Goal: Task Accomplishment & Management: Use online tool/utility

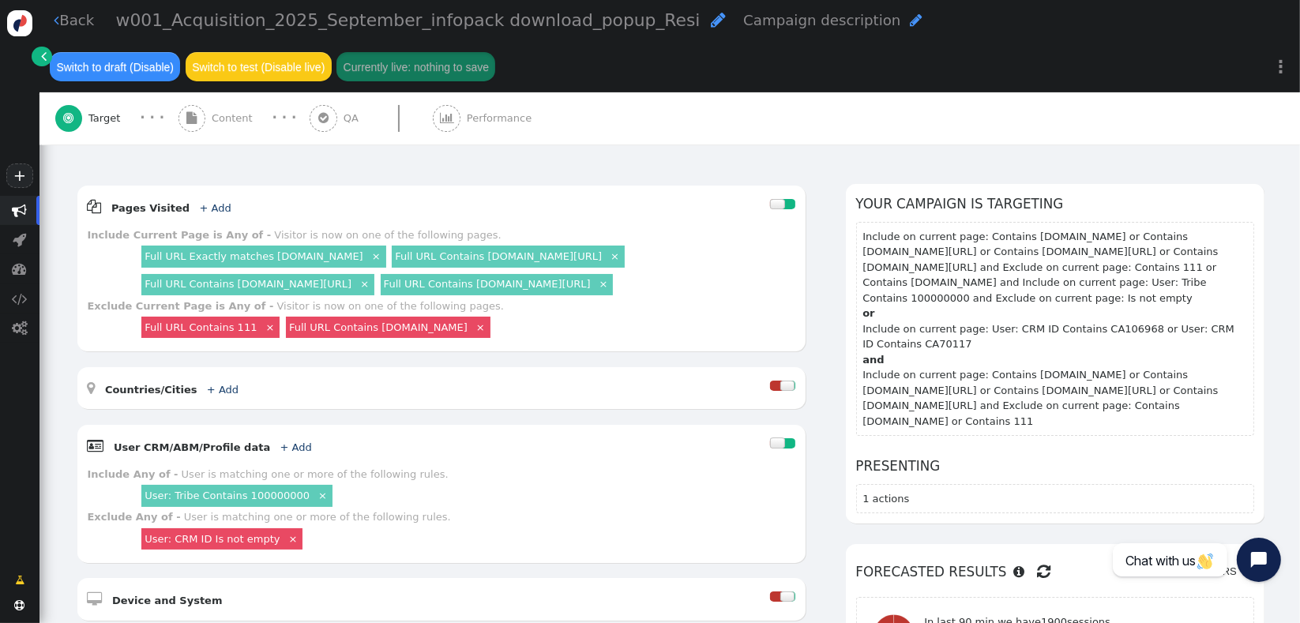
scroll to position [183, 0]
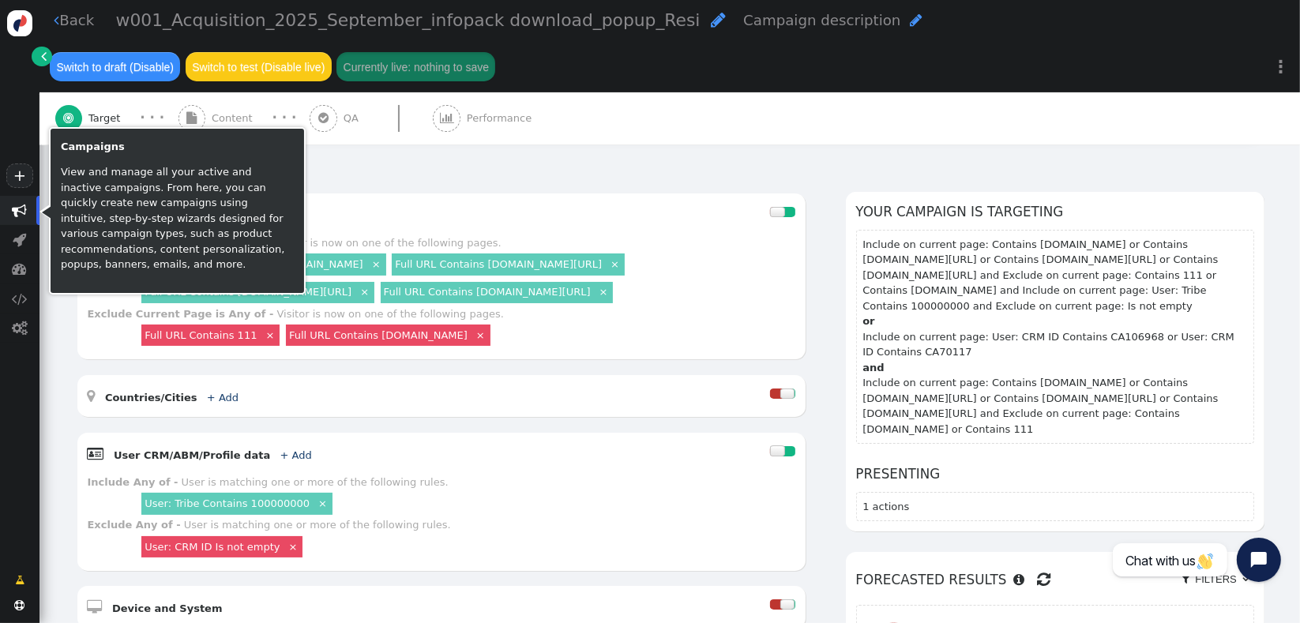
click at [18, 217] on span "" at bounding box center [20, 210] width 15 height 15
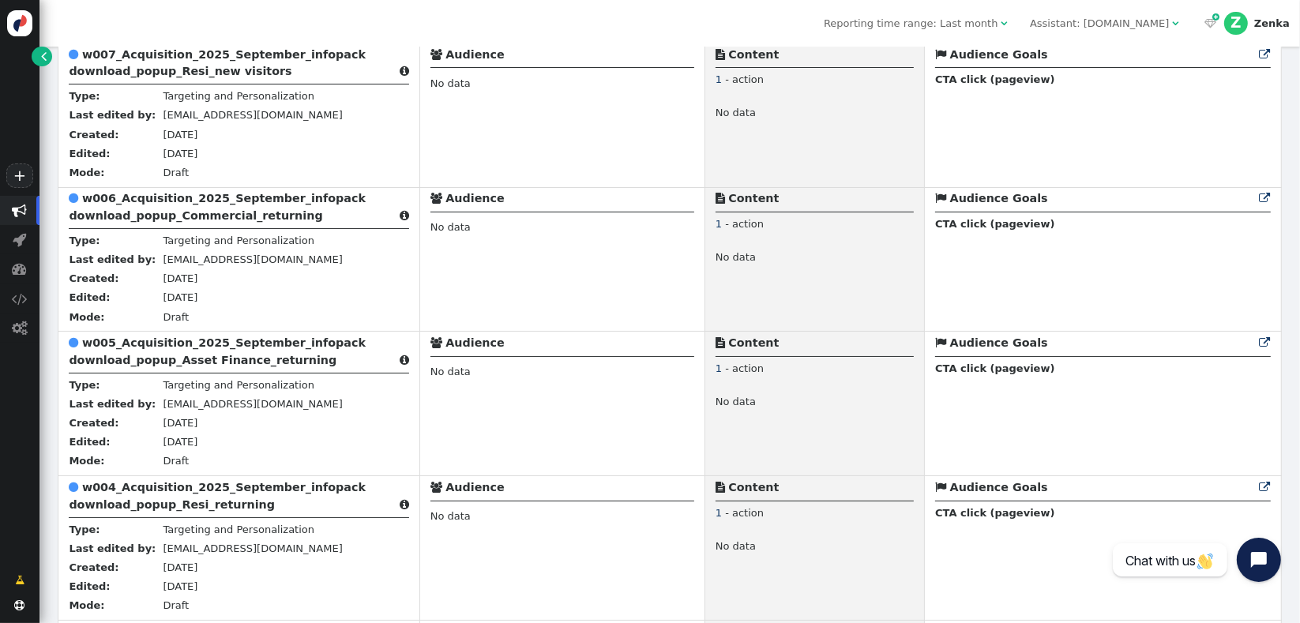
scroll to position [360, 0]
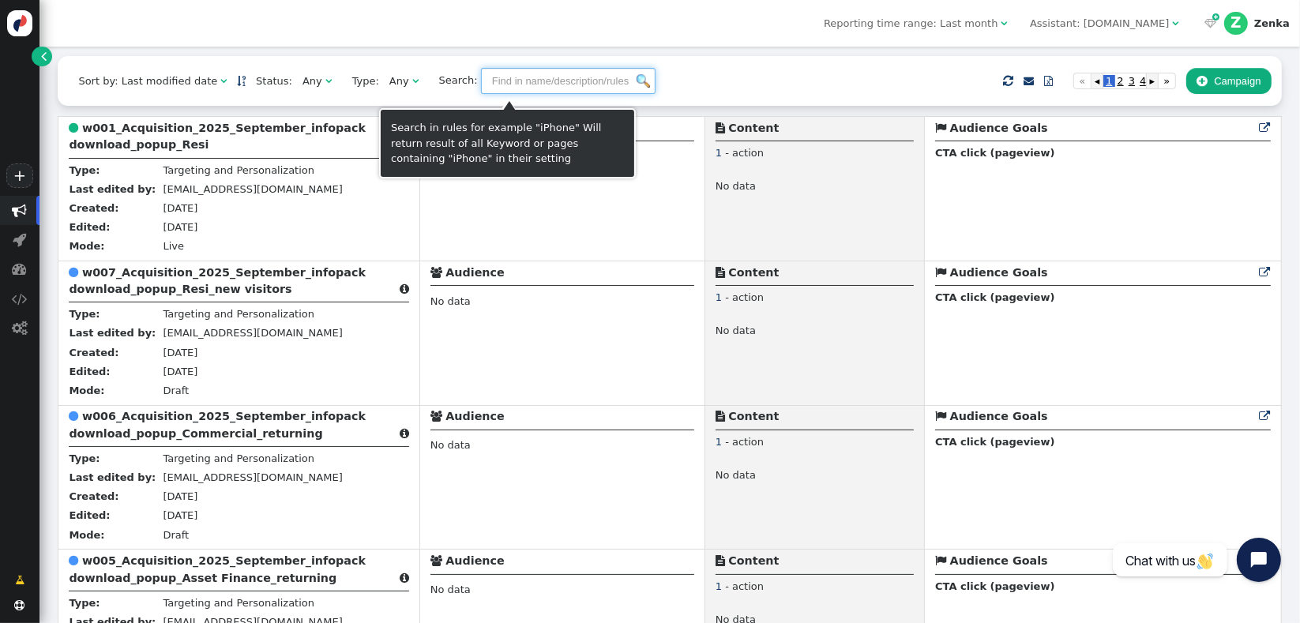
click at [565, 95] on input "text" at bounding box center [568, 81] width 175 height 27
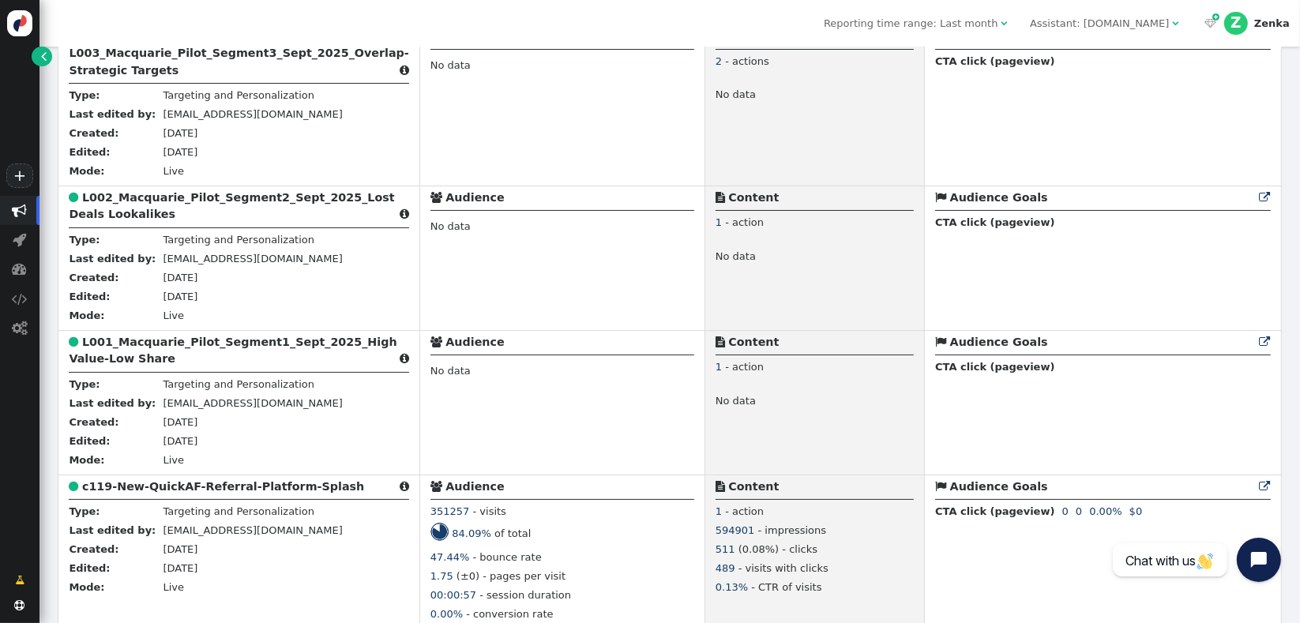
scroll to position [1710, 0]
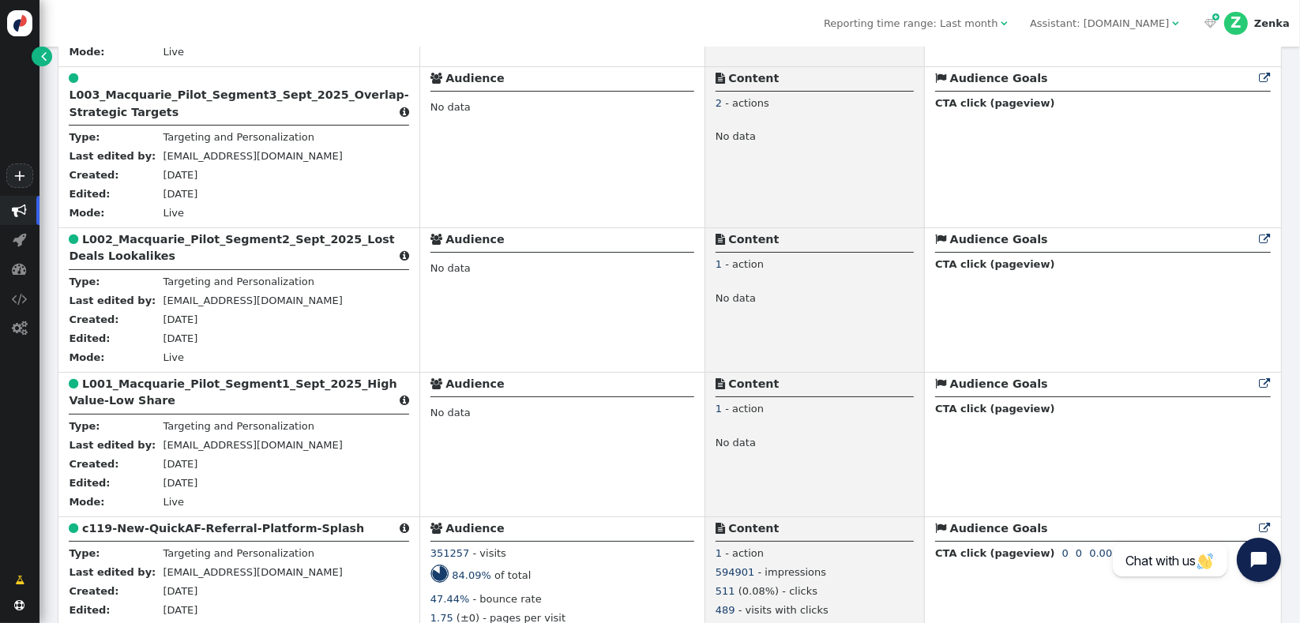
type input "w00"
click at [1001, 18] on span "" at bounding box center [1004, 23] width 6 height 10
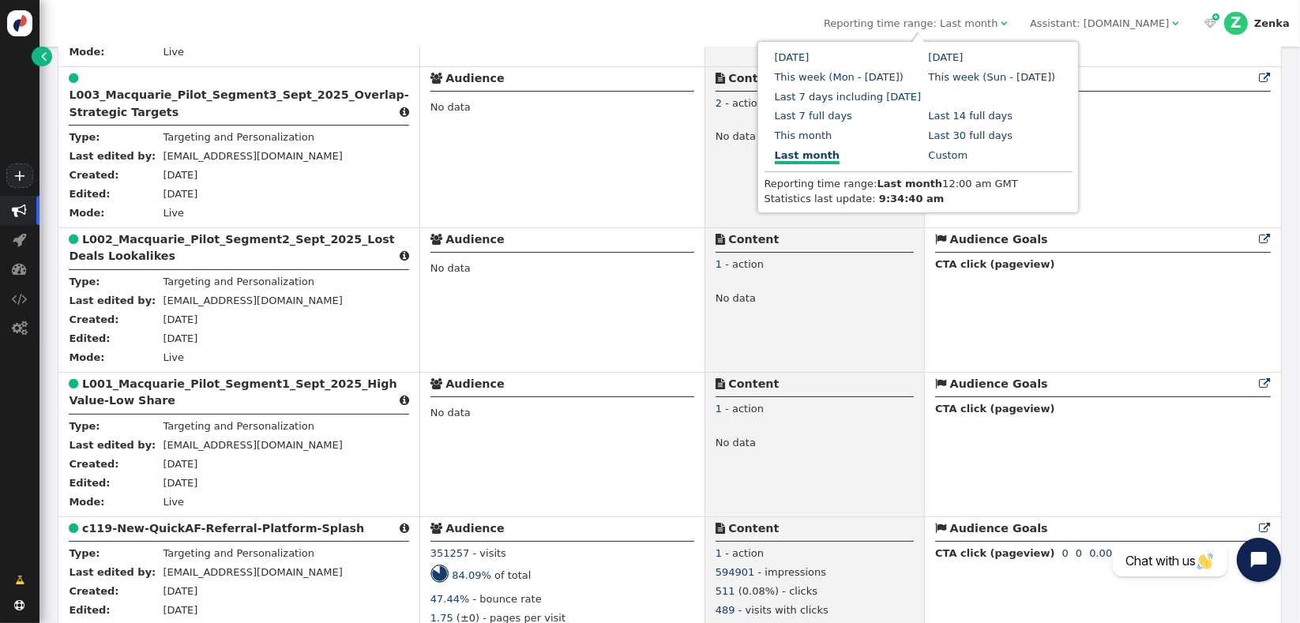
drag, startPoint x: 840, startPoint y: 139, endPoint x: 891, endPoint y: 138, distance: 50.6
click at [929, 139] on link "Last 30 full days" at bounding box center [971, 136] width 85 height 12
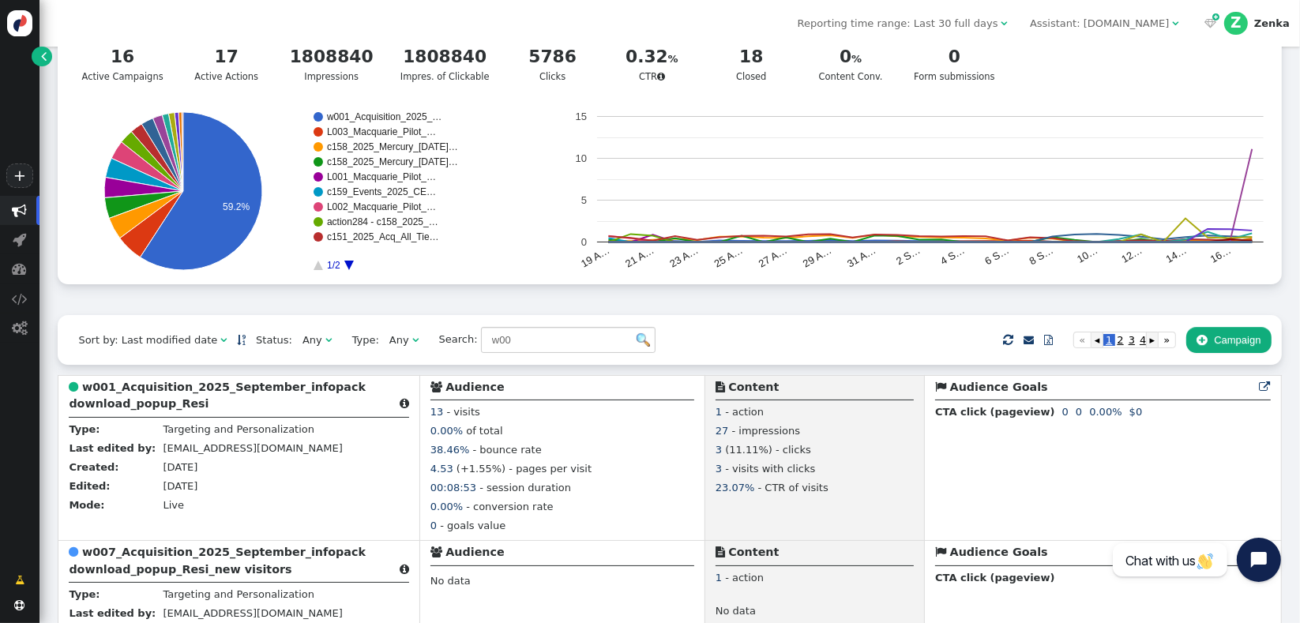
scroll to position [0, 0]
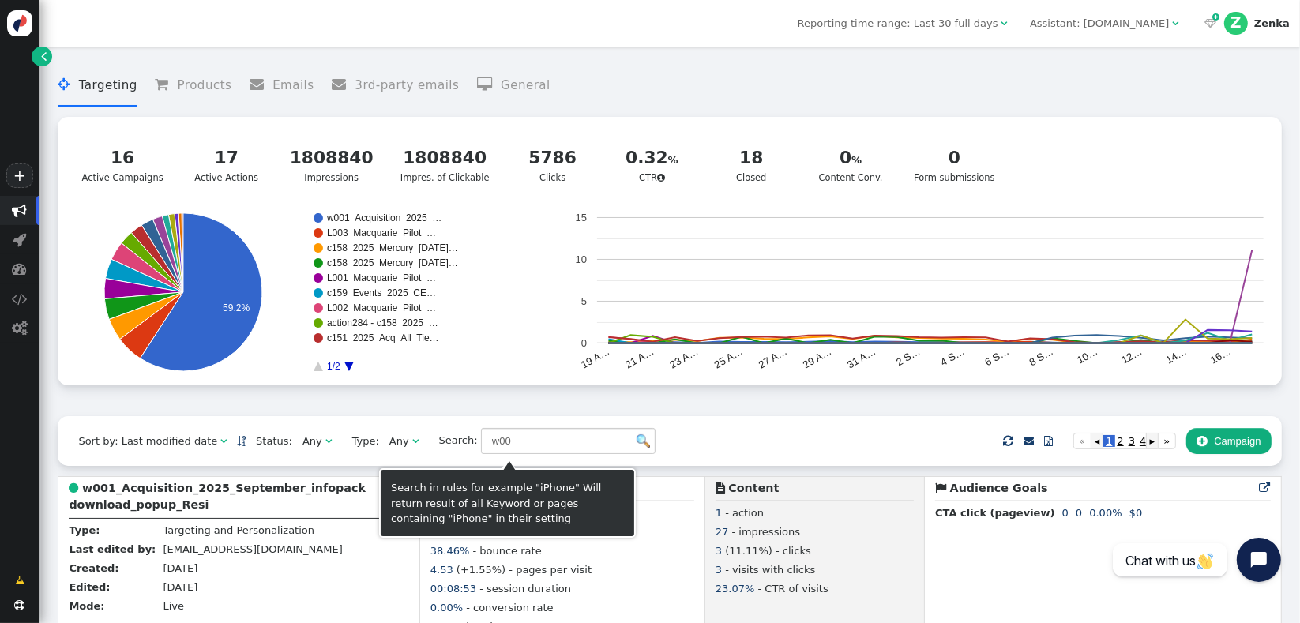
click at [637, 444] on img at bounding box center [643, 440] width 13 height 13
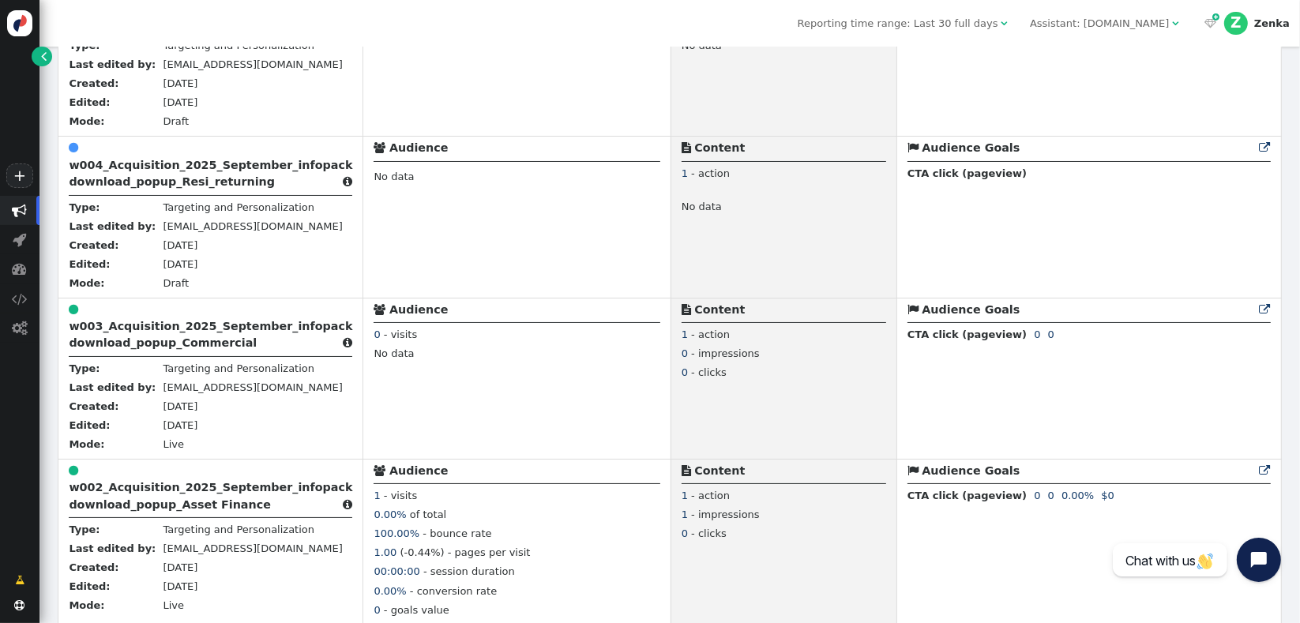
scroll to position [1002, 0]
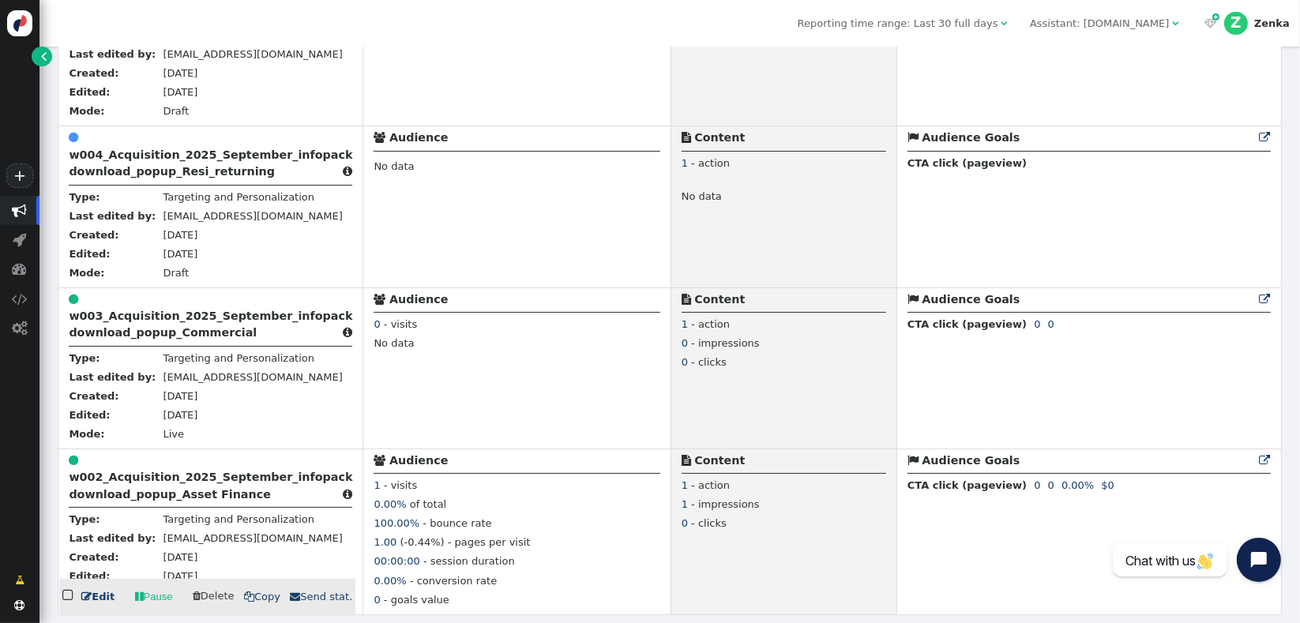
click at [153, 486] on div " w002_Acquisition_2025_September_infopack download_popup_Asset Finance " at bounding box center [211, 480] width 284 height 55
click at [162, 500] on b "w002_Acquisition_2025_September_infopack download_popup_Asset Finance" at bounding box center [211, 485] width 284 height 29
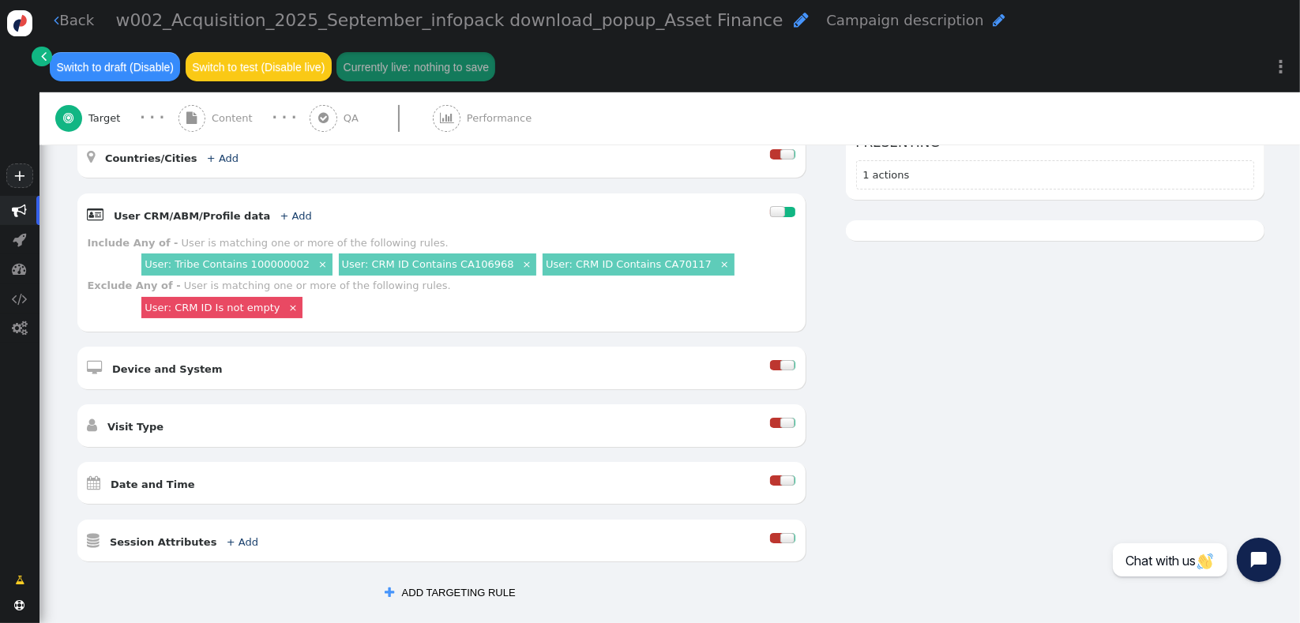
scroll to position [441, 0]
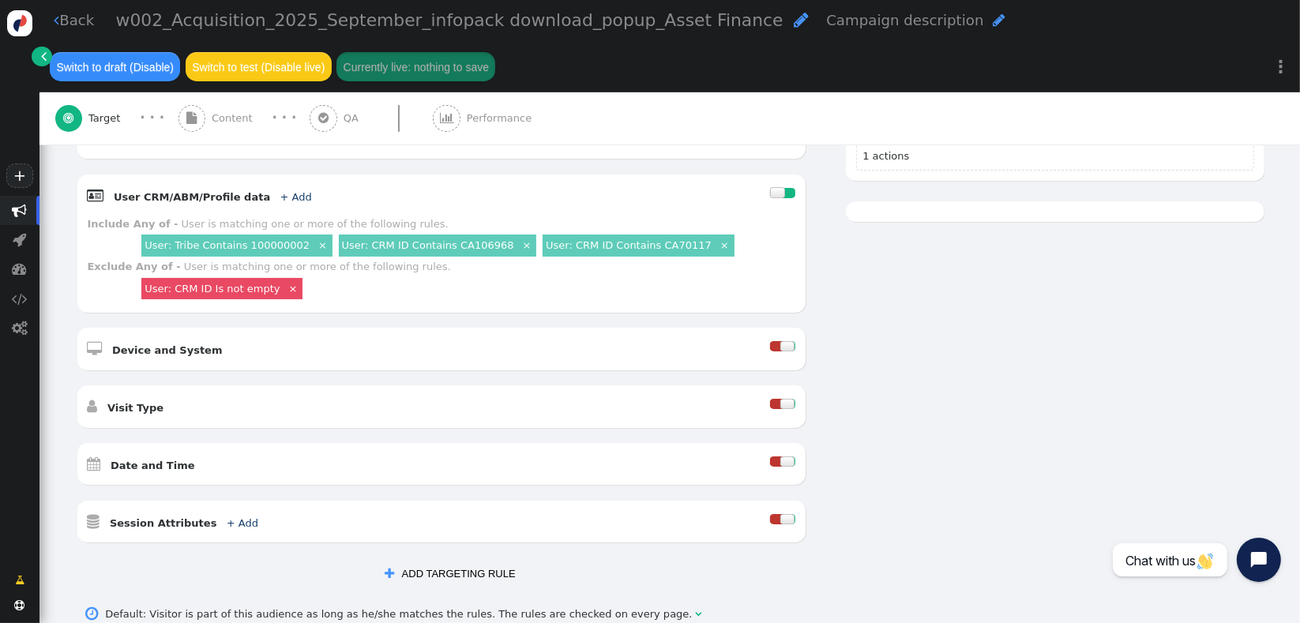
click at [439, 561] on button " ADD TARGETING RULE" at bounding box center [449, 574] width 151 height 27
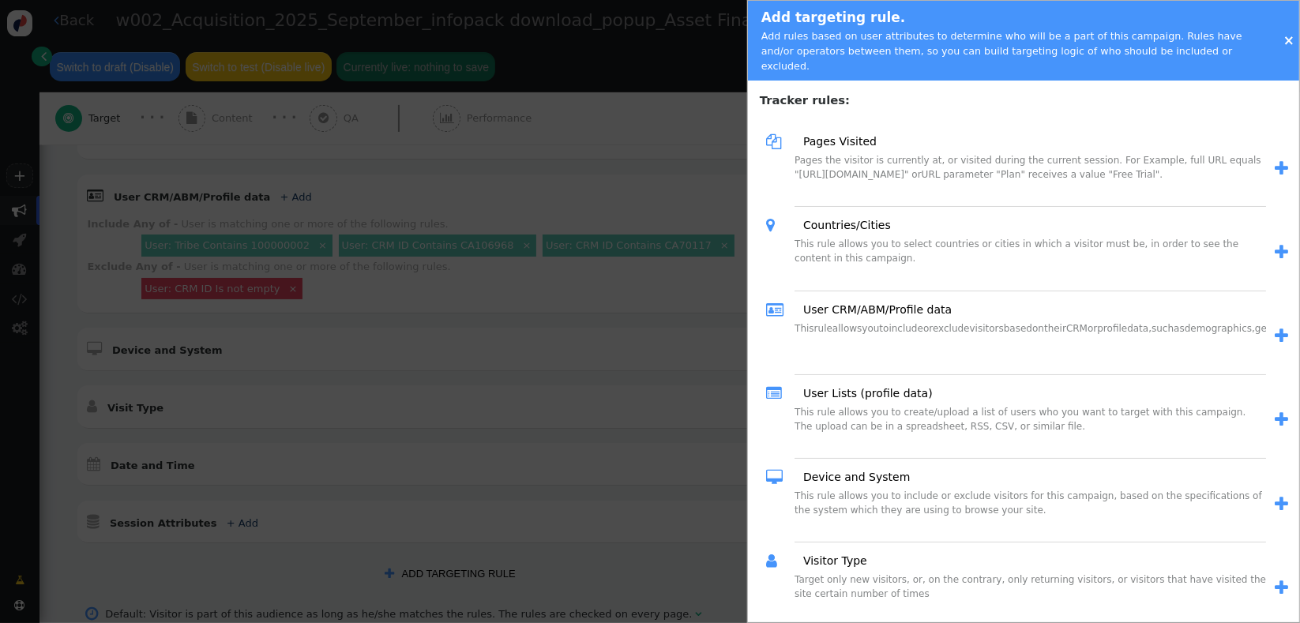
click at [1275, 328] on span "" at bounding box center [1281, 336] width 13 height 17
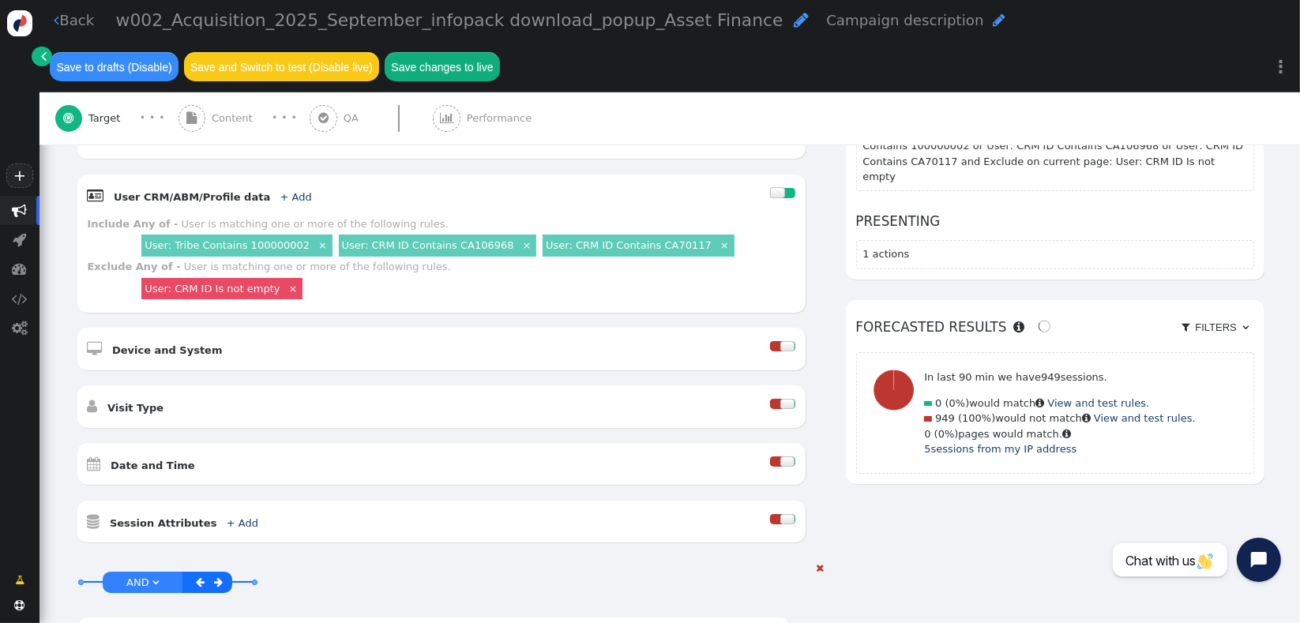
drag, startPoint x: 517, startPoint y: 558, endPoint x: 388, endPoint y: 577, distance: 131.0
click at [513, 561] on div "AND OR XOR AND     User Profile Data + Add  Include Any of - User is match…" at bounding box center [442, 618] width 730 height 115
click at [147, 573] on link "AND " at bounding box center [142, 582] width 39 height 18
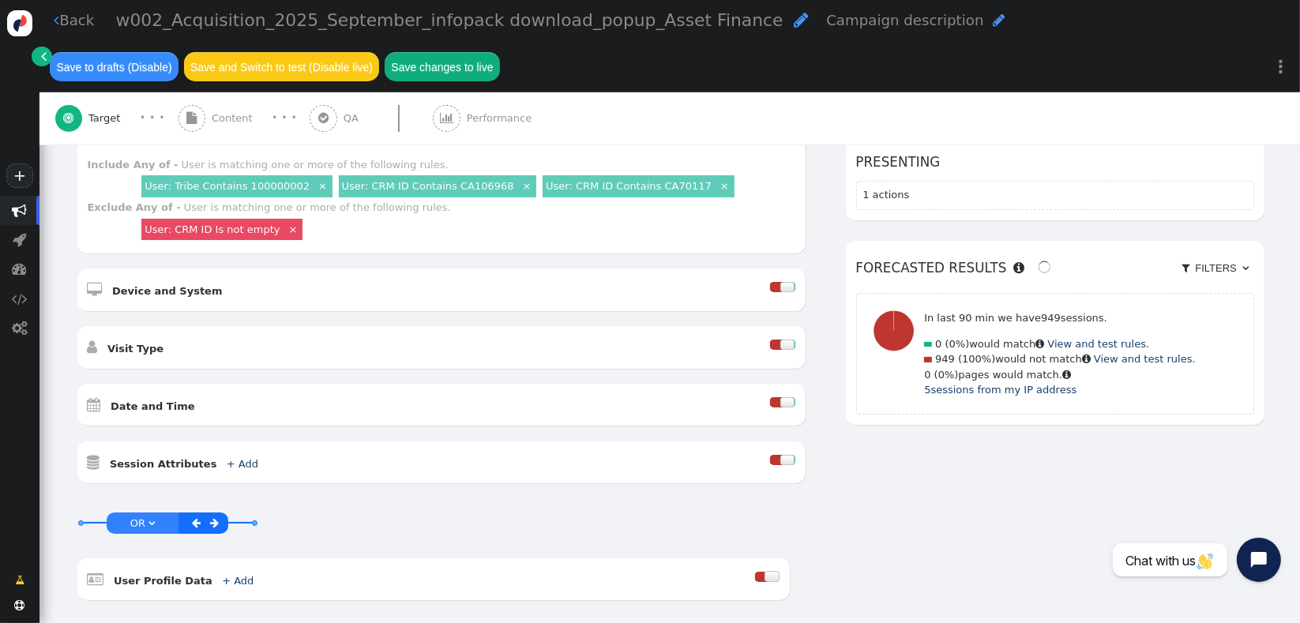
scroll to position [512, 0]
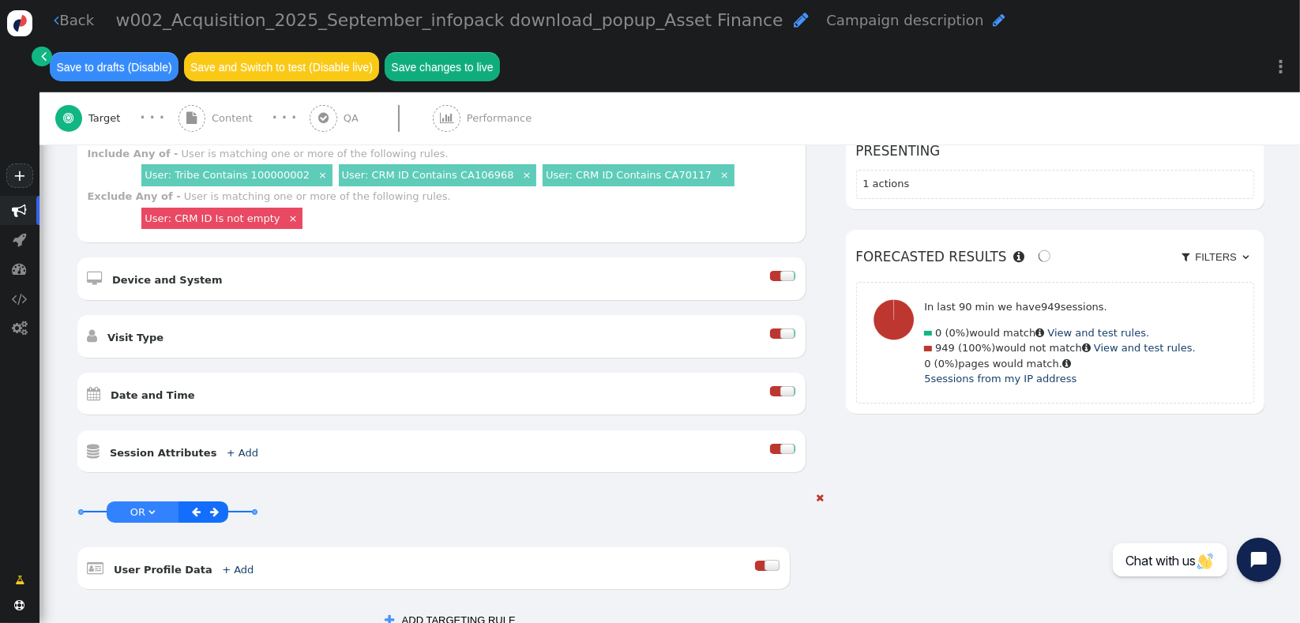
click at [755, 561] on div at bounding box center [761, 566] width 13 height 10
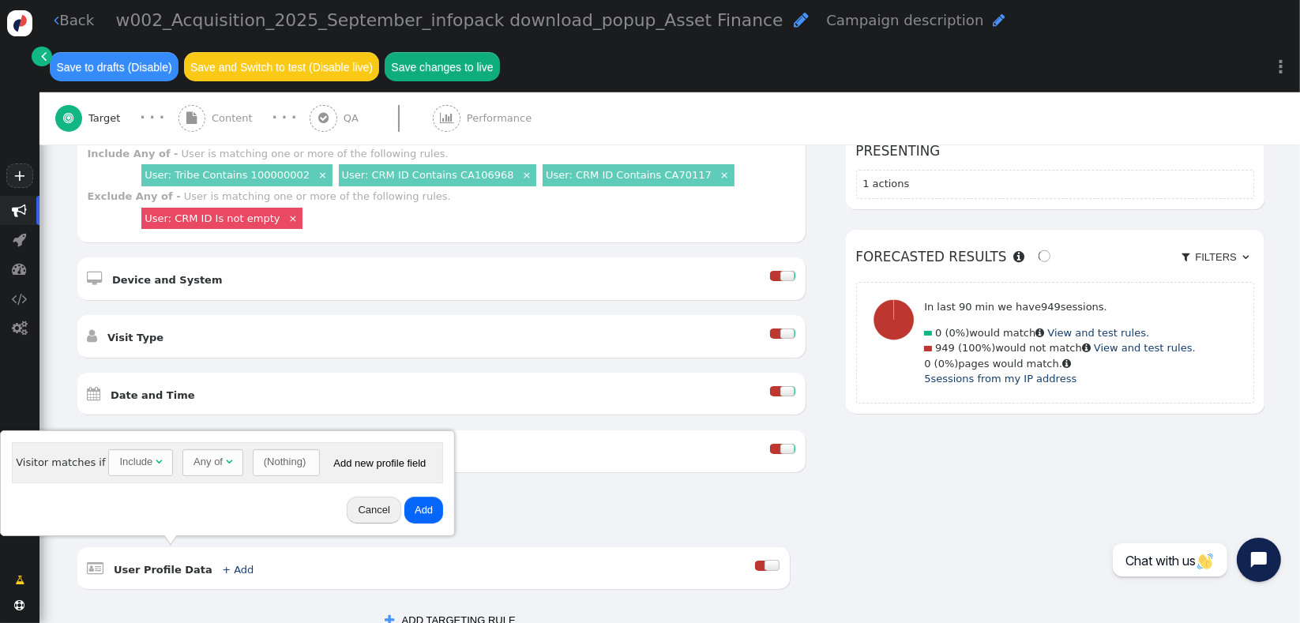
click at [264, 466] on div "(Nothing)" at bounding box center [285, 462] width 42 height 16
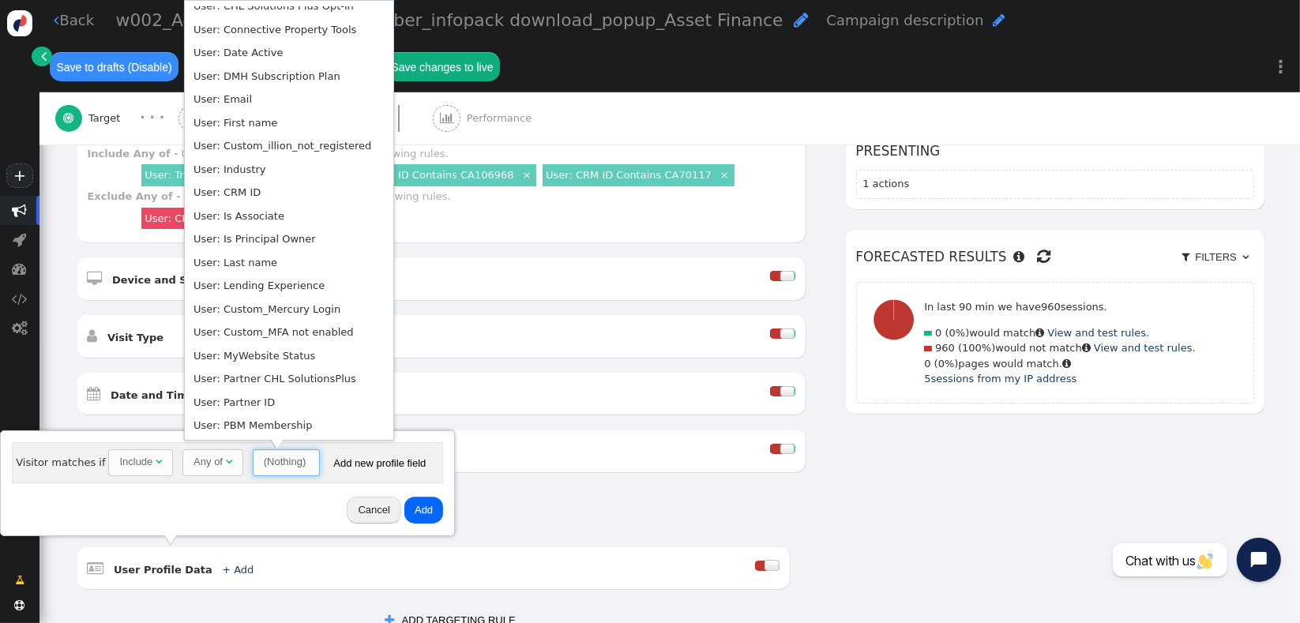
scroll to position [505, 0]
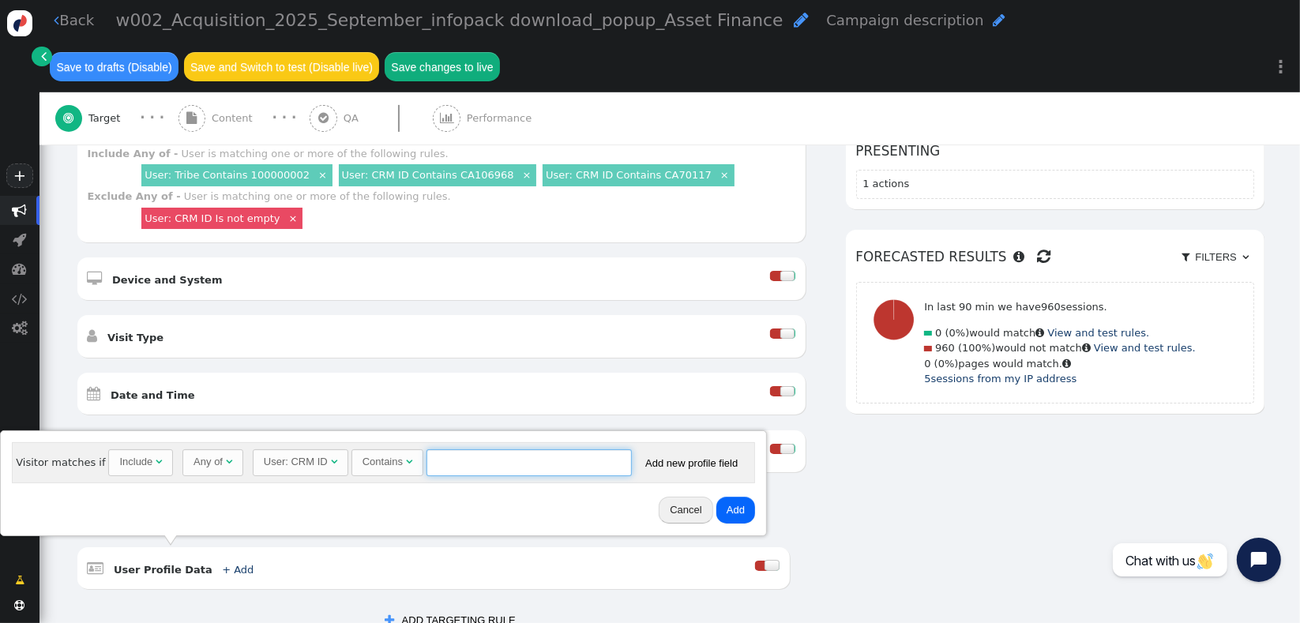
click at [522, 454] on input "text" at bounding box center [528, 462] width 205 height 27
type input "CA106968"
click at [731, 514] on button "Add" at bounding box center [735, 510] width 39 height 27
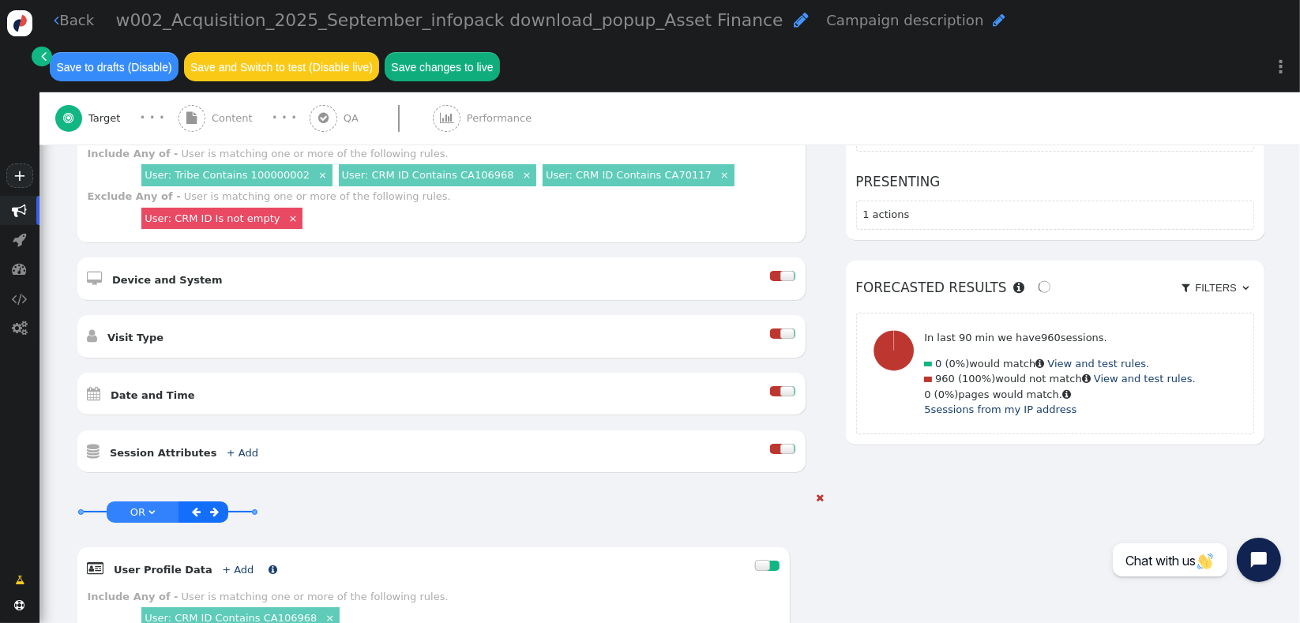
click at [222, 564] on link "+ Add" at bounding box center [238, 570] width 32 height 12
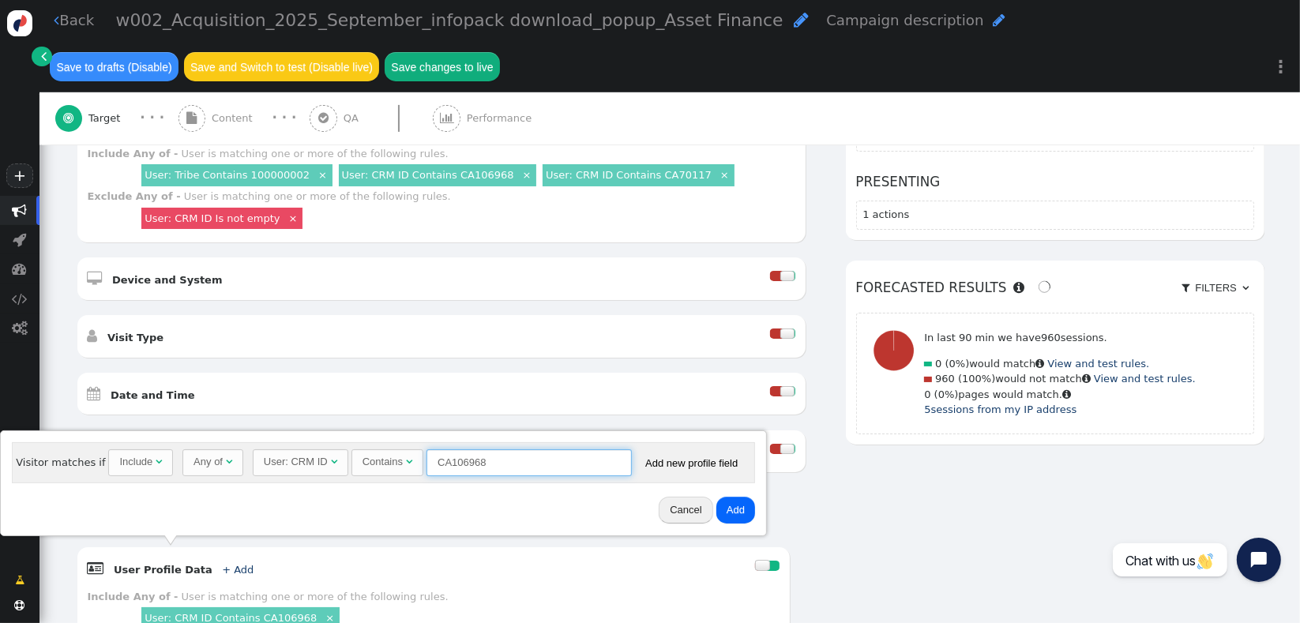
click at [494, 464] on input "CA106968" at bounding box center [528, 462] width 205 height 27
type input "CA70117"
click at [721, 514] on button "Add" at bounding box center [735, 510] width 39 height 27
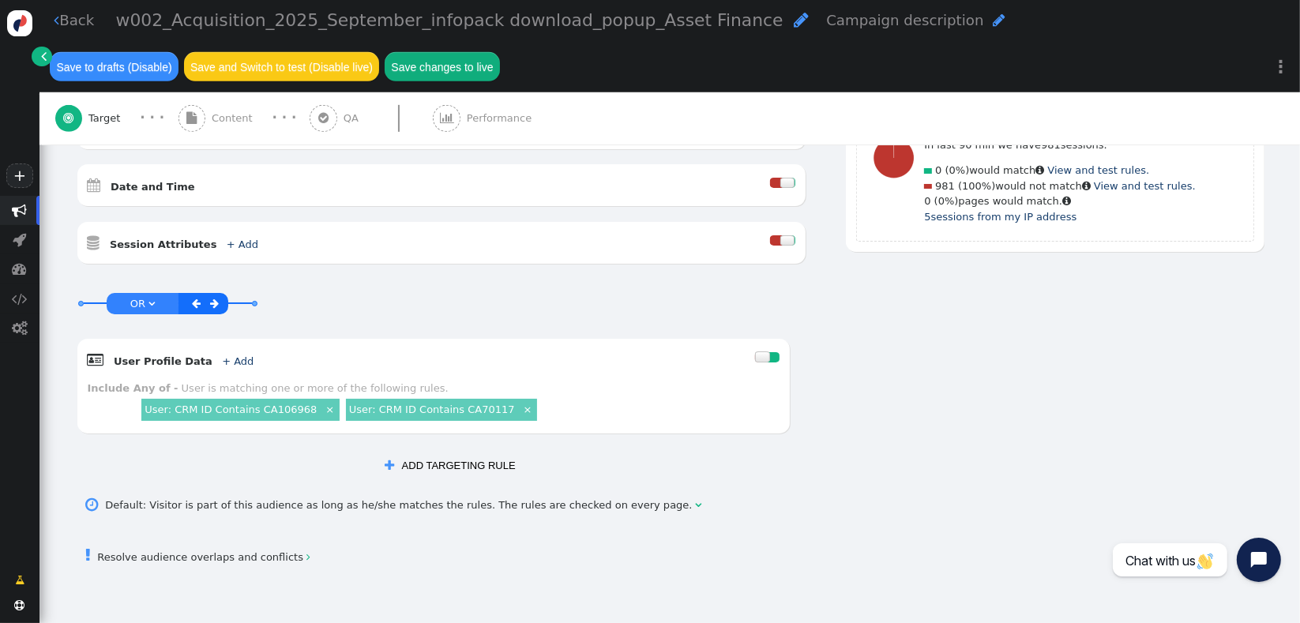
scroll to position [727, 0]
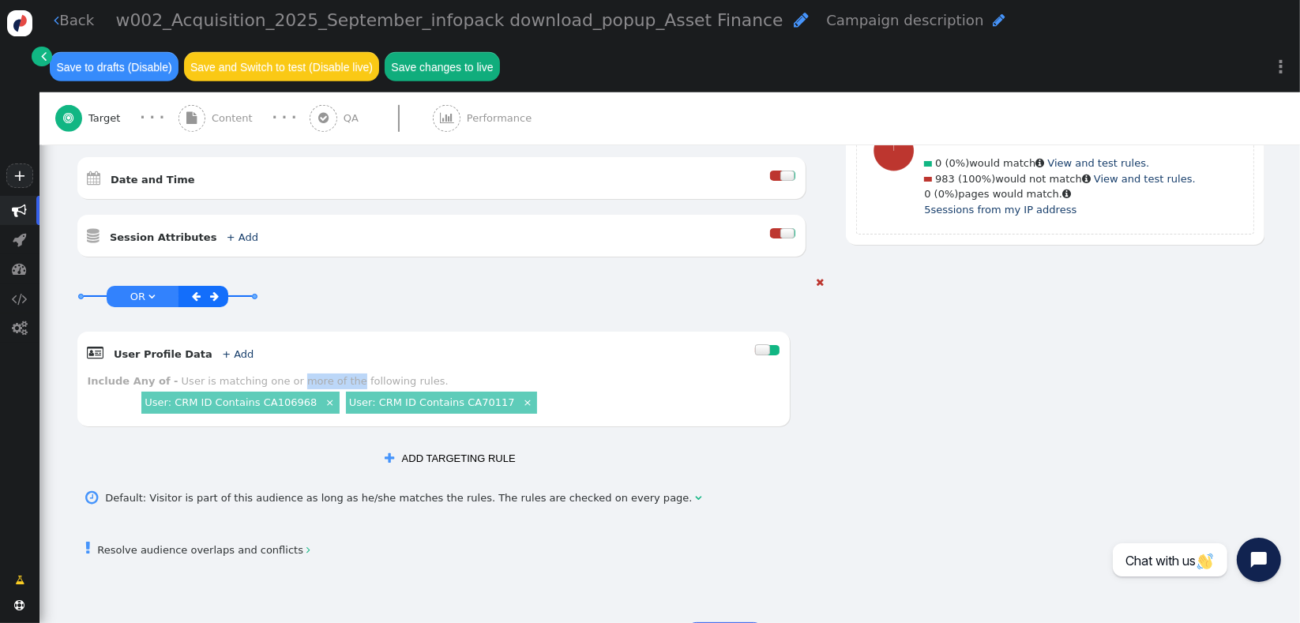
drag, startPoint x: 273, startPoint y: 366, endPoint x: 323, endPoint y: 356, distance: 50.6
click at [323, 356] on div " User Profile Data + Add  Include Any of - User is matching one or more of th…" at bounding box center [433, 380] width 713 height 96
click at [392, 445] on button " ADD TARGETING RULE" at bounding box center [449, 458] width 151 height 27
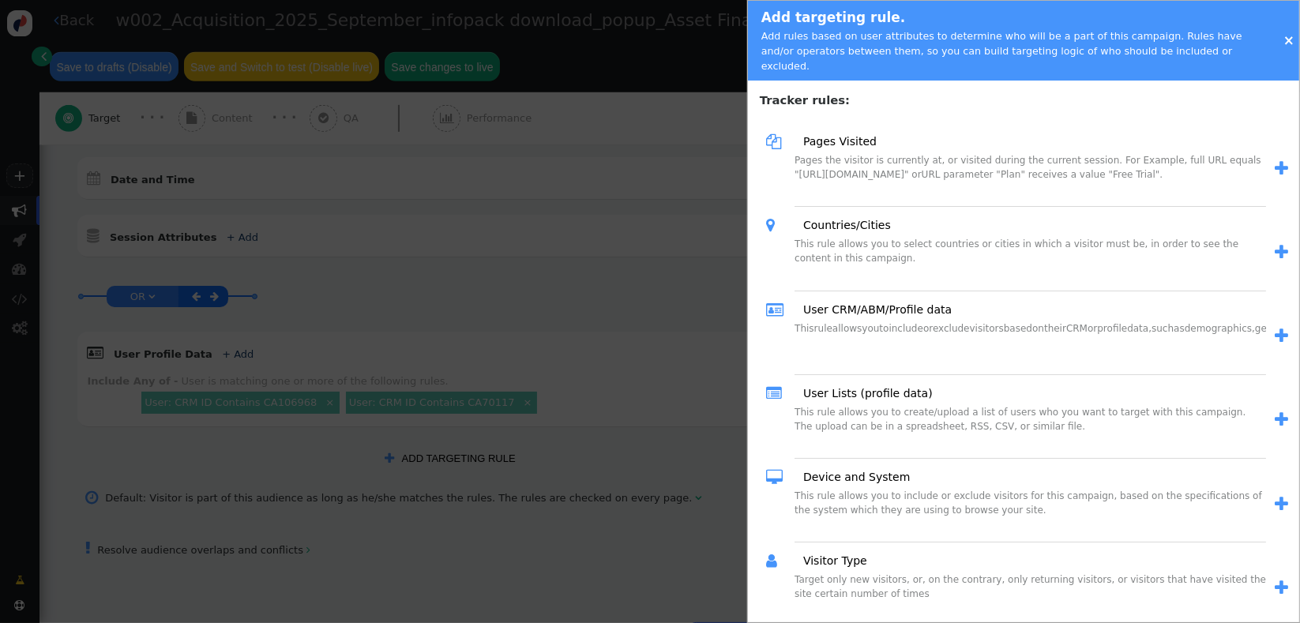
click at [1275, 160] on span "" at bounding box center [1281, 168] width 13 height 17
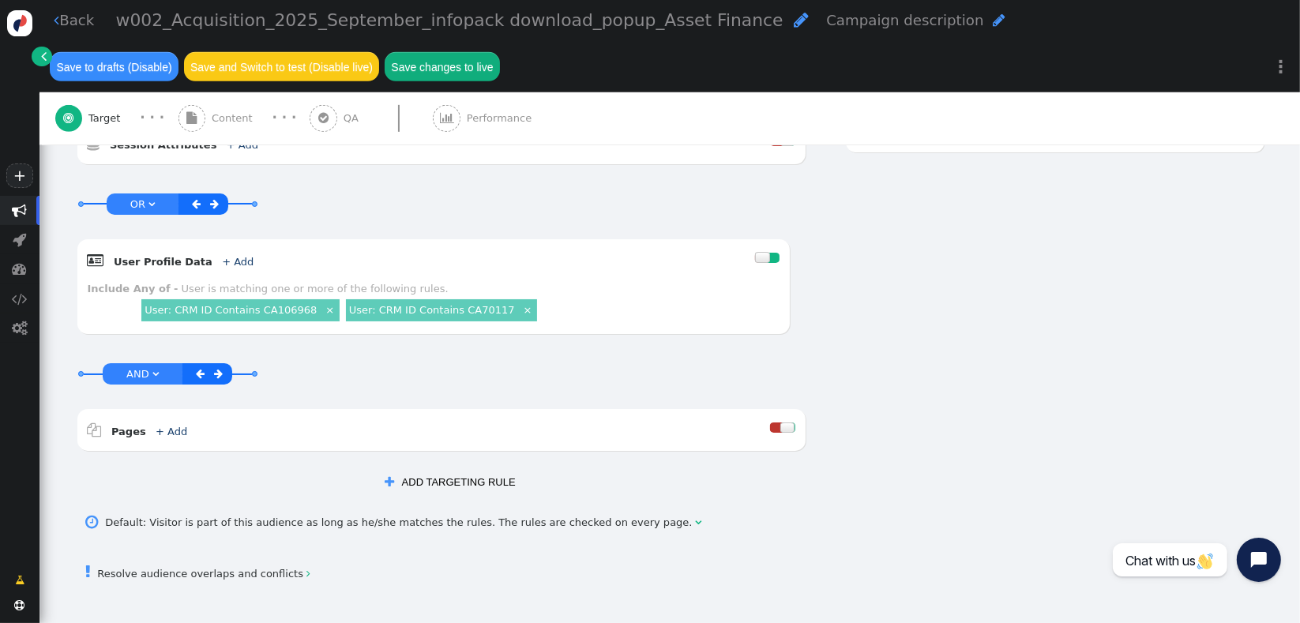
scroll to position [891, 0]
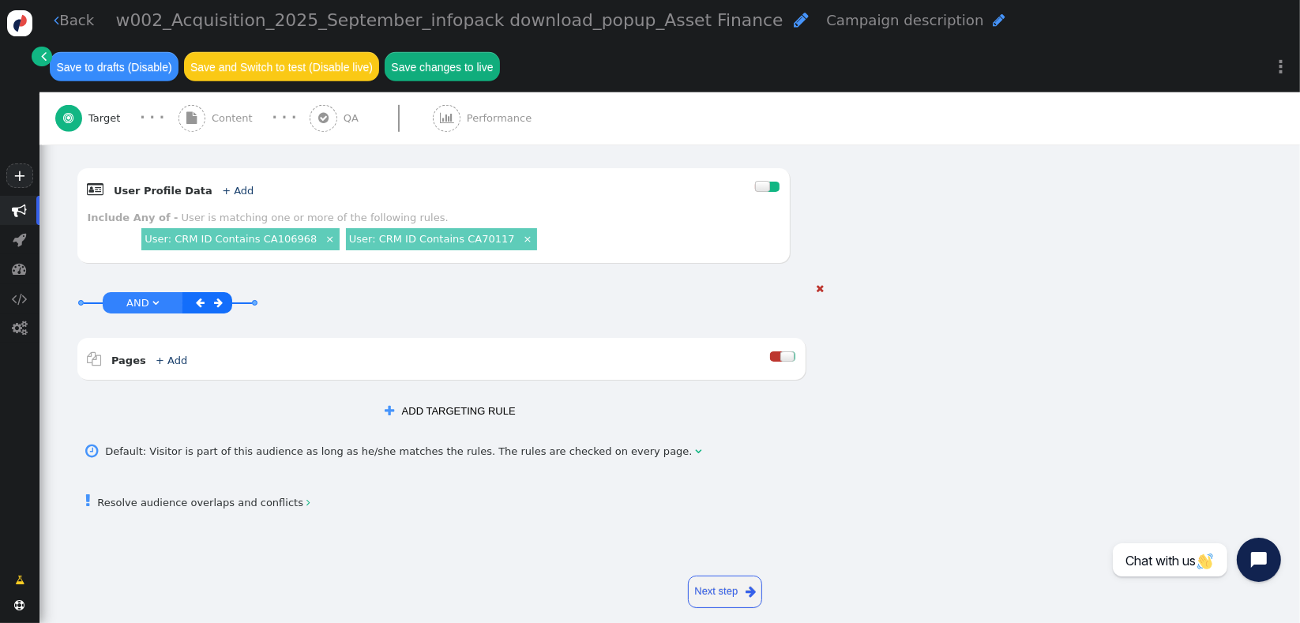
drag, startPoint x: 760, startPoint y: 336, endPoint x: 749, endPoint y: 336, distance: 10.3
click at [770, 351] on div at bounding box center [776, 356] width 13 height 10
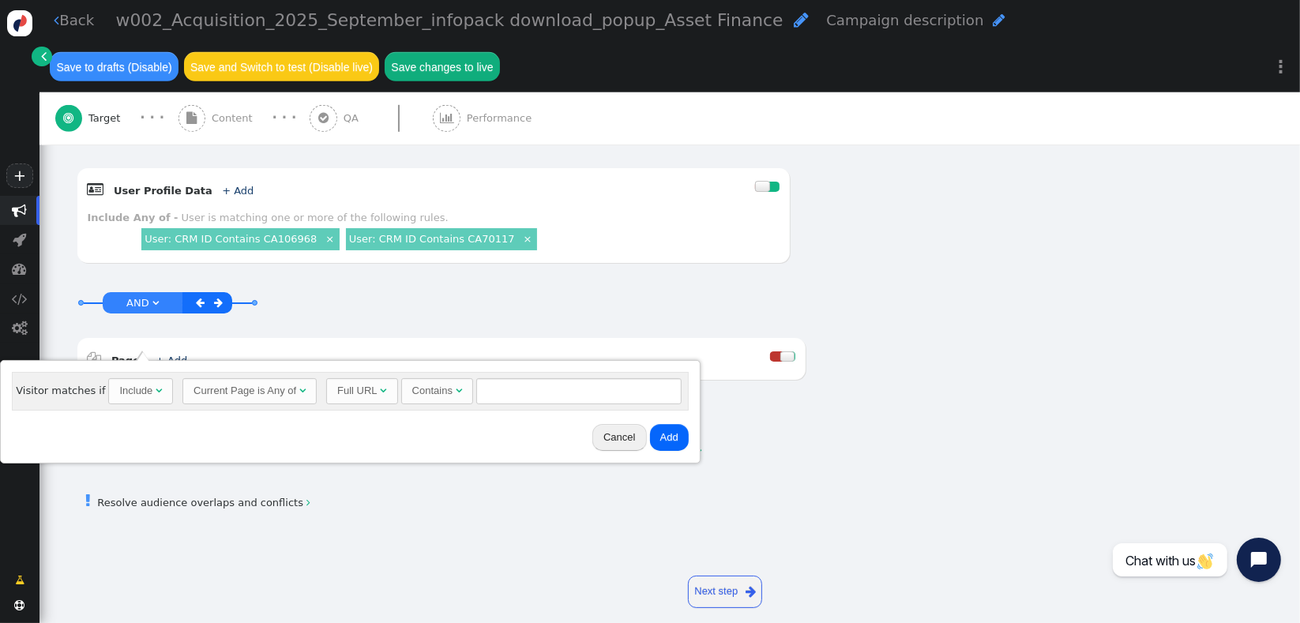
click at [434, 393] on div "Contains" at bounding box center [432, 391] width 40 height 16
click at [452, 390] on div "Does not exactly match" at bounding box center [465, 391] width 107 height 16
click at [520, 391] on input "text" at bounding box center [612, 391] width 205 height 27
type input "[DOMAIN_NAME]"
click at [685, 436] on button "Add" at bounding box center [703, 437] width 39 height 27
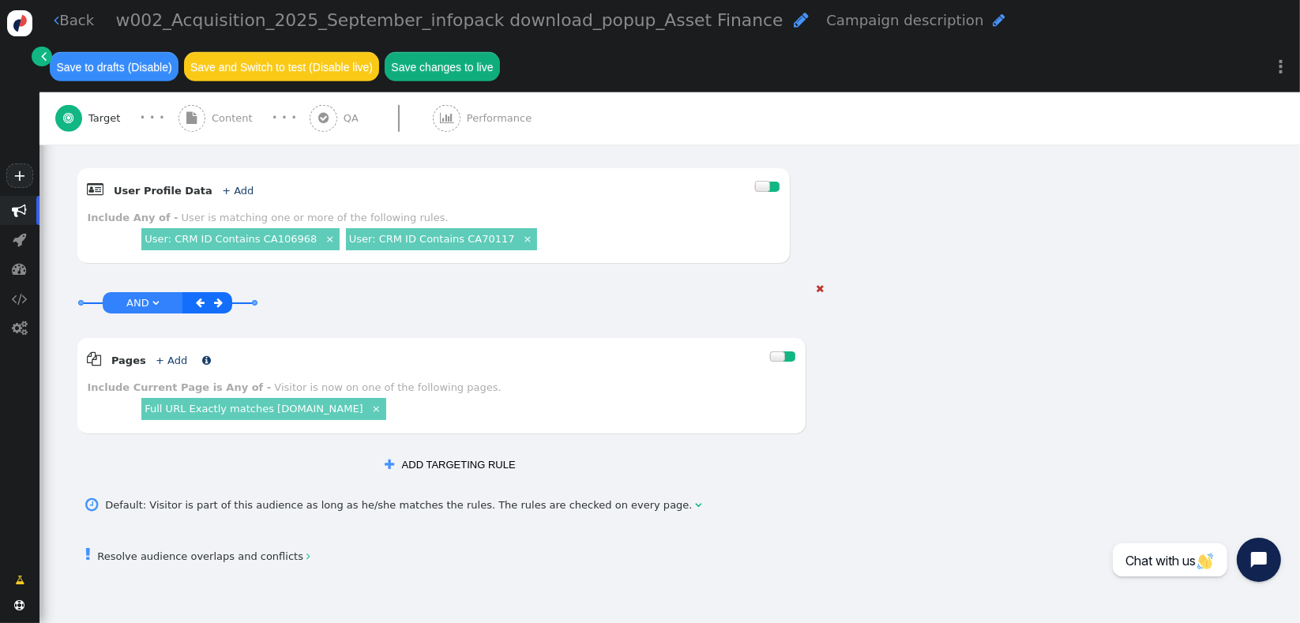
click at [174, 355] on span "+ Add" at bounding box center [170, 361] width 42 height 12
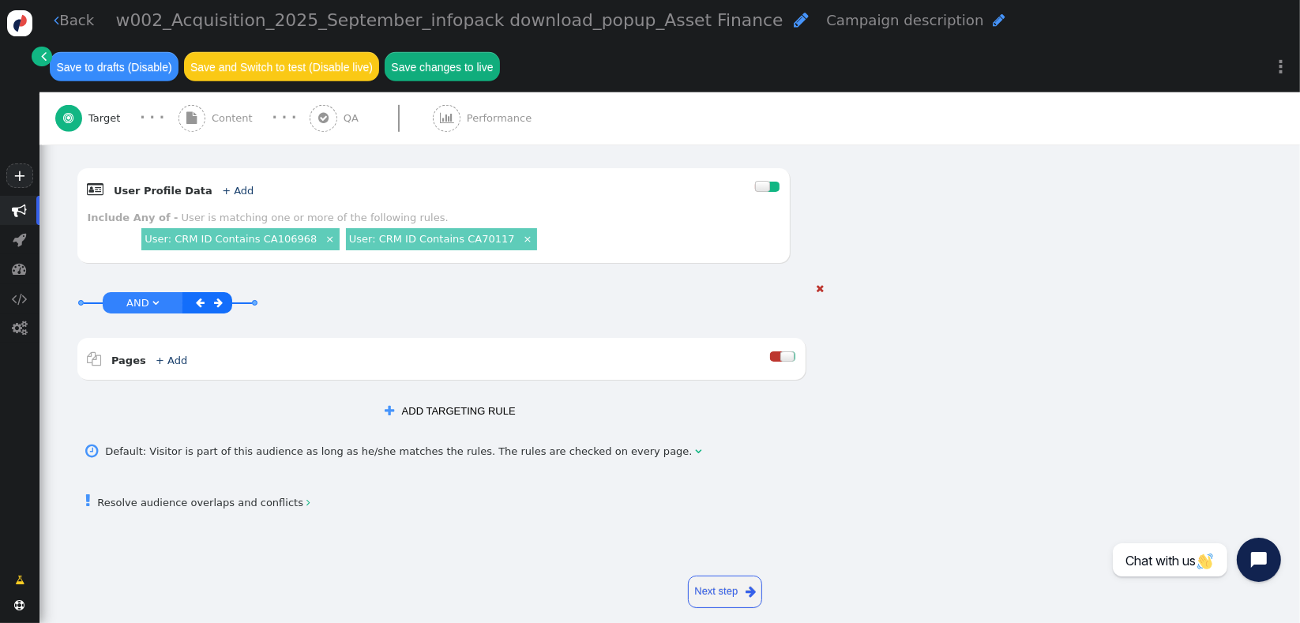
click at [230, 348] on div " Pages + Add " at bounding box center [429, 358] width 683 height 21
click at [777, 338] on div " Pages + Add  Include Current Page is Any of - Visitor is now on one of the f…" at bounding box center [441, 359] width 728 height 42
click at [780, 351] on div at bounding box center [787, 356] width 15 height 10
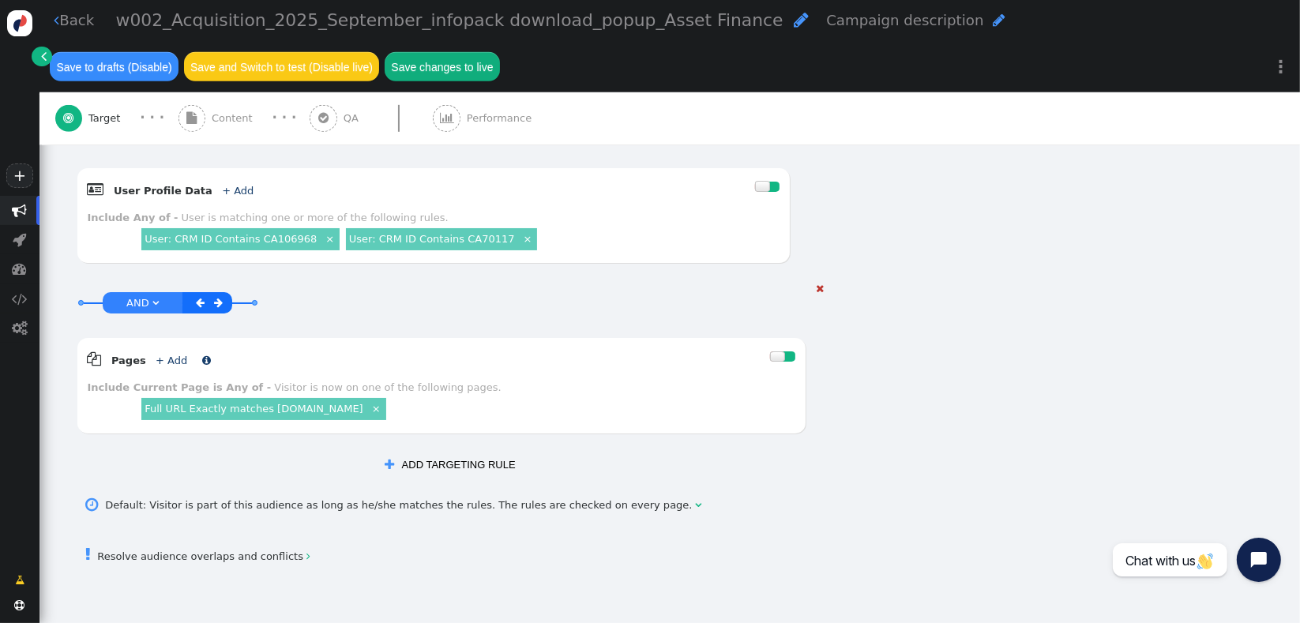
click at [156, 355] on link "+ Add" at bounding box center [172, 361] width 32 height 12
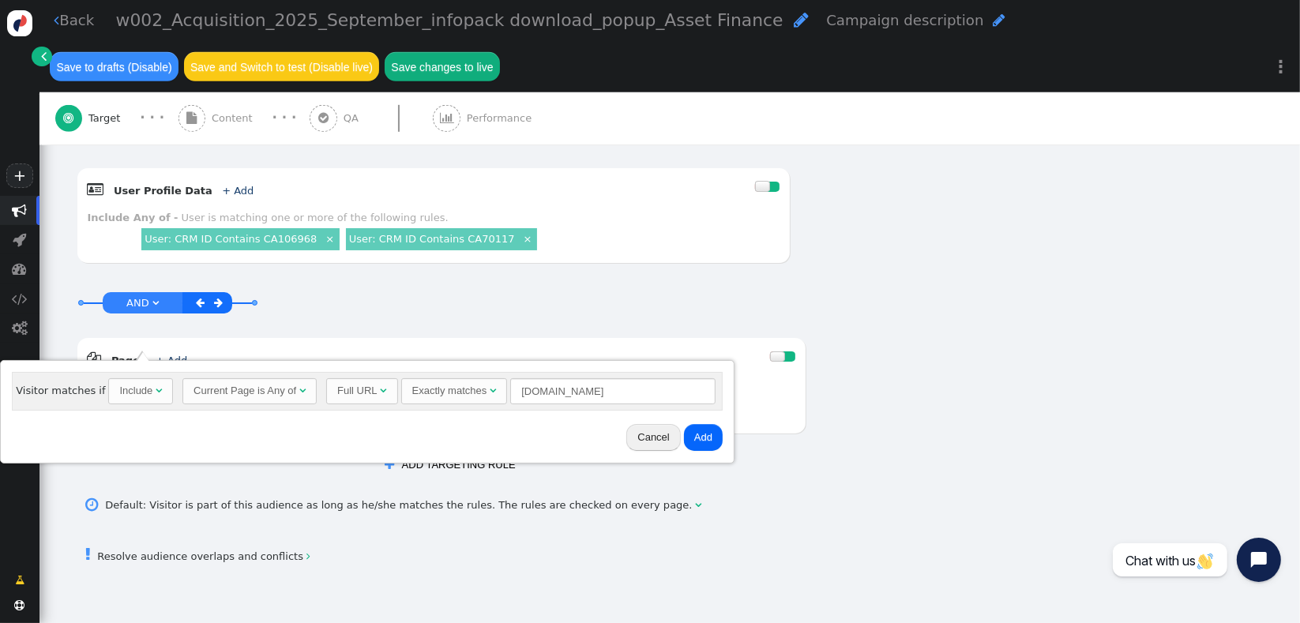
click at [419, 399] on span "Exactly matches " at bounding box center [454, 391] width 107 height 27
click at [637, 390] on input "[DOMAIN_NAME]" at bounding box center [578, 391] width 205 height 27
type input "[DOMAIN_NAME][URL]"
click at [660, 442] on button "Add" at bounding box center [669, 437] width 39 height 27
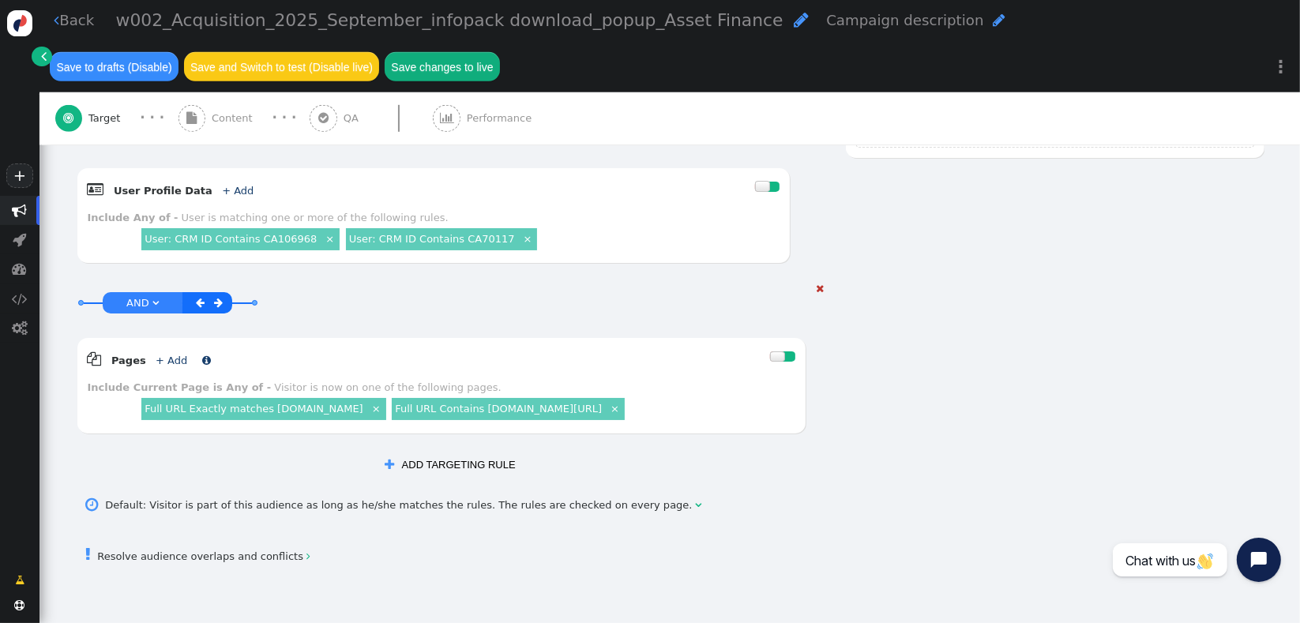
click at [168, 355] on link "+ Add" at bounding box center [172, 361] width 32 height 12
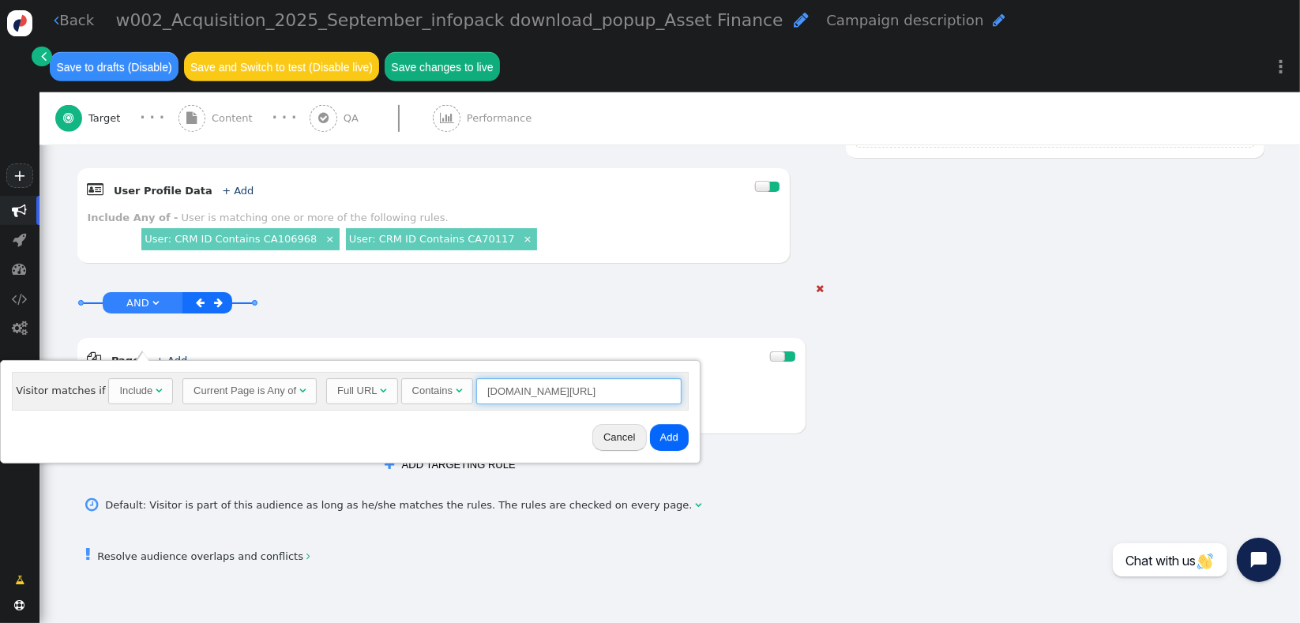
drag, startPoint x: 590, startPoint y: 393, endPoint x: 735, endPoint y: 389, distance: 145.4
click at [735, 389] on body "+  Campaigns  Realtime Visitors  Dashboard  Tracker Settings  Settings  …" at bounding box center [650, 311] width 1300 height 623
type input "[DOMAIN_NAME][URL]"
click at [670, 441] on button "Add" at bounding box center [669, 437] width 39 height 27
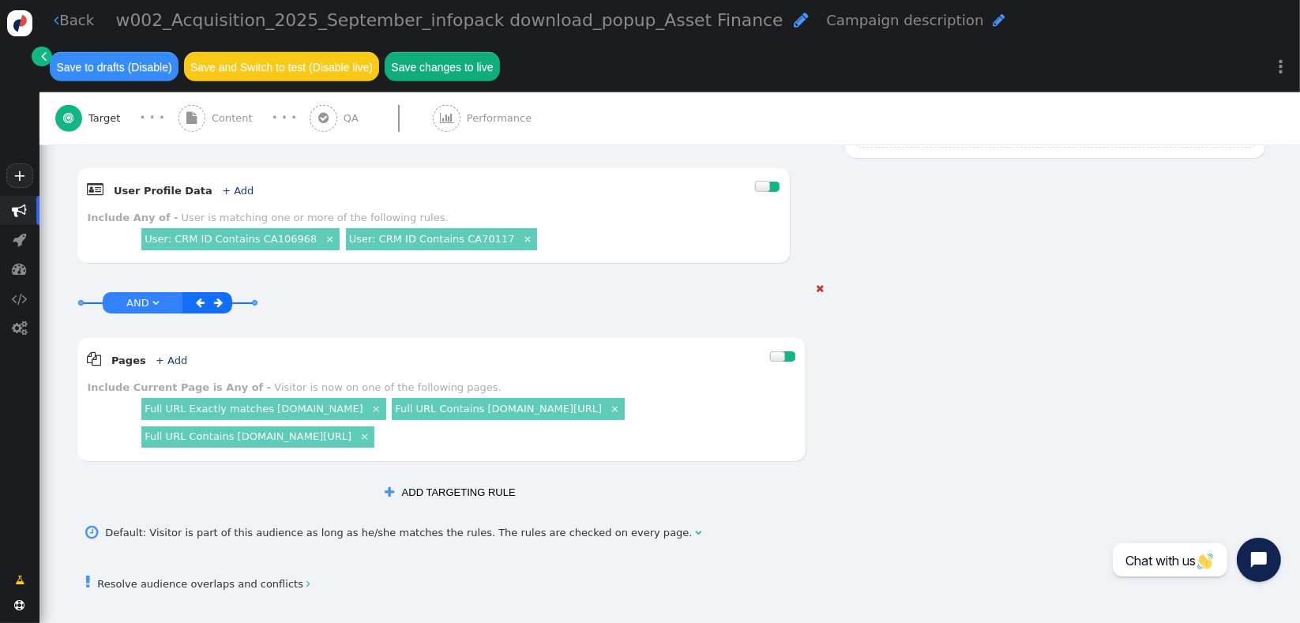
click at [166, 348] on div " Pages + Add " at bounding box center [429, 358] width 683 height 21
click at [170, 355] on link "+ Add" at bounding box center [172, 361] width 32 height 12
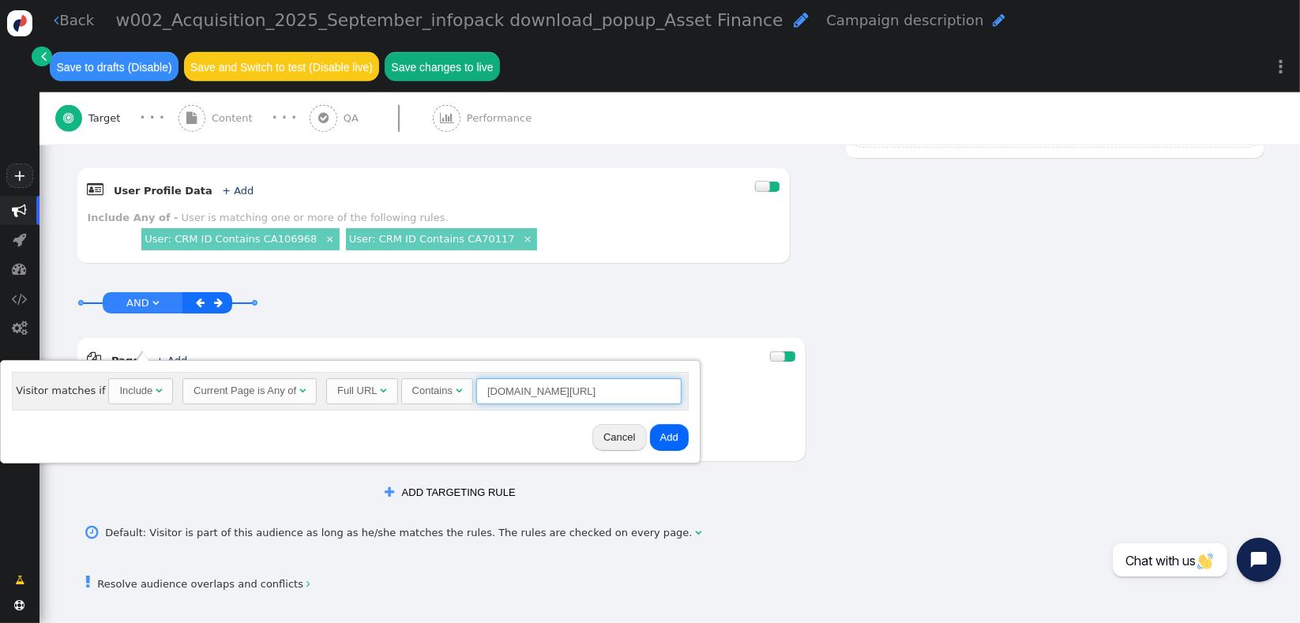
click at [593, 400] on input "[DOMAIN_NAME][URL]" at bounding box center [578, 391] width 205 height 27
click at [599, 387] on input "[DOMAIN_NAME][URL]" at bounding box center [578, 391] width 205 height 27
type input "[DOMAIN_NAME][URL]"
click at [656, 433] on button "Add" at bounding box center [669, 437] width 39 height 27
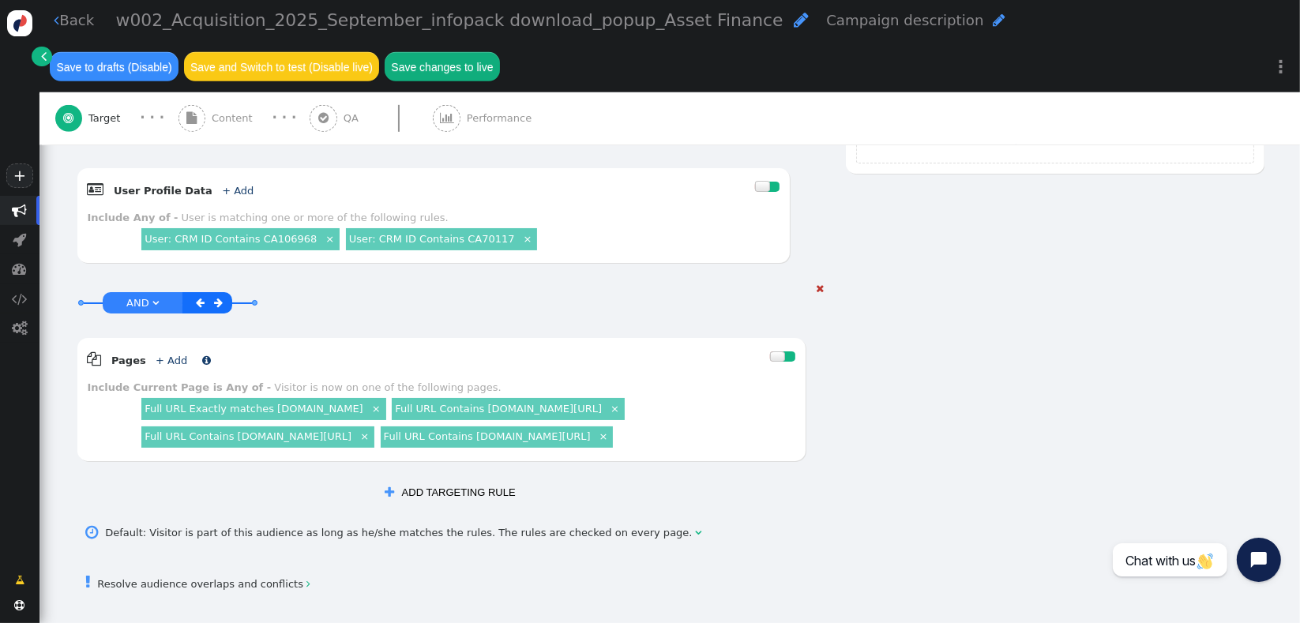
click at [156, 355] on link "+ Add" at bounding box center [172, 361] width 32 height 12
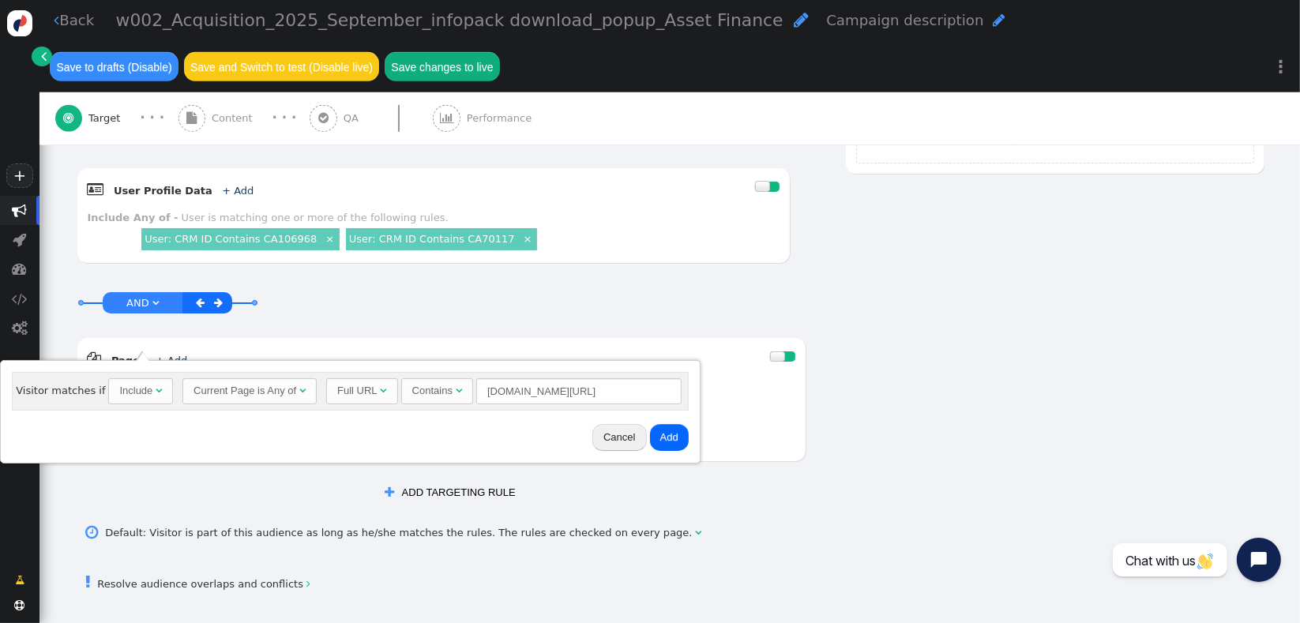
click at [135, 388] on div "Include" at bounding box center [135, 391] width 33 height 16
click at [491, 392] on input "[DOMAIN_NAME][URL]" at bounding box center [581, 391] width 205 height 27
type input "[DOMAIN_NAME]"
click at [663, 433] on button "Add" at bounding box center [672, 437] width 39 height 27
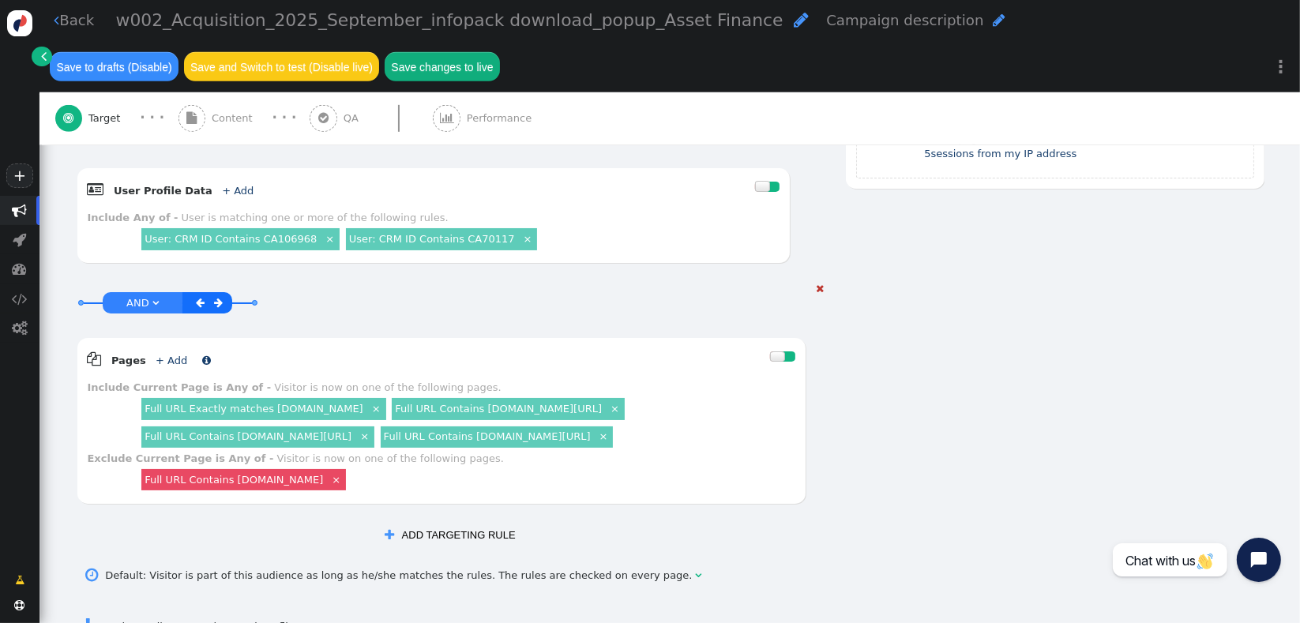
click at [163, 355] on link "+ Add" at bounding box center [172, 361] width 32 height 12
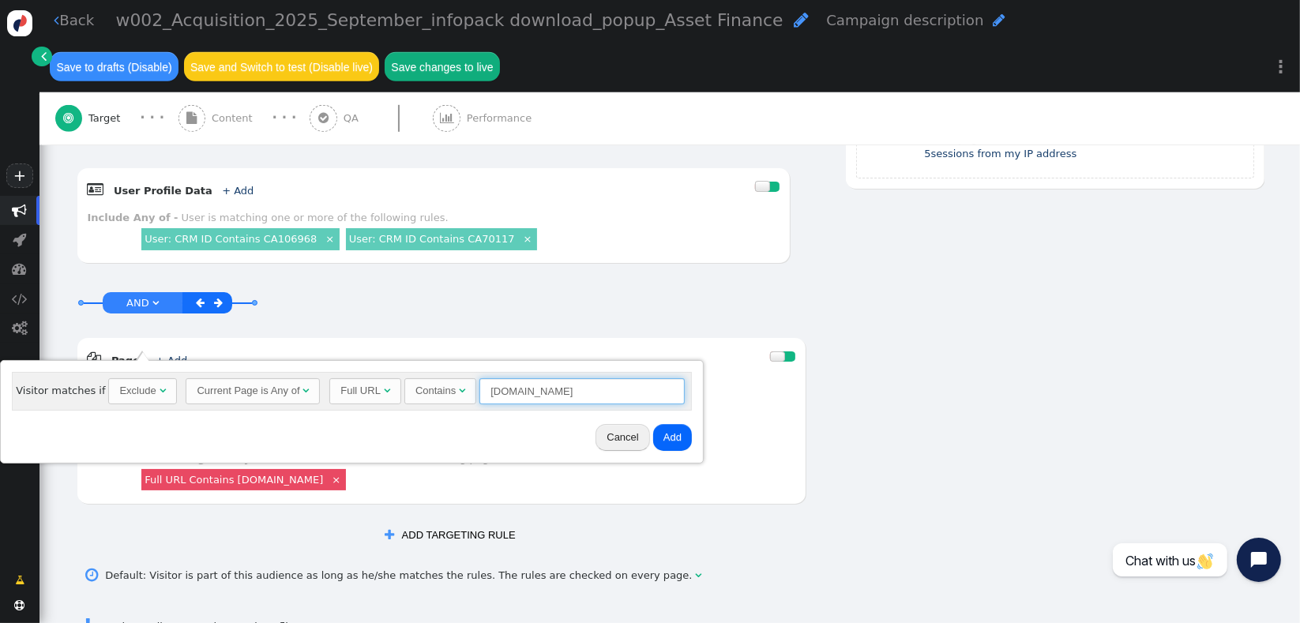
click at [543, 396] on input "[DOMAIN_NAME]" at bounding box center [581, 391] width 205 height 27
type input "111"
click at [674, 437] on button "Add" at bounding box center [672, 437] width 39 height 27
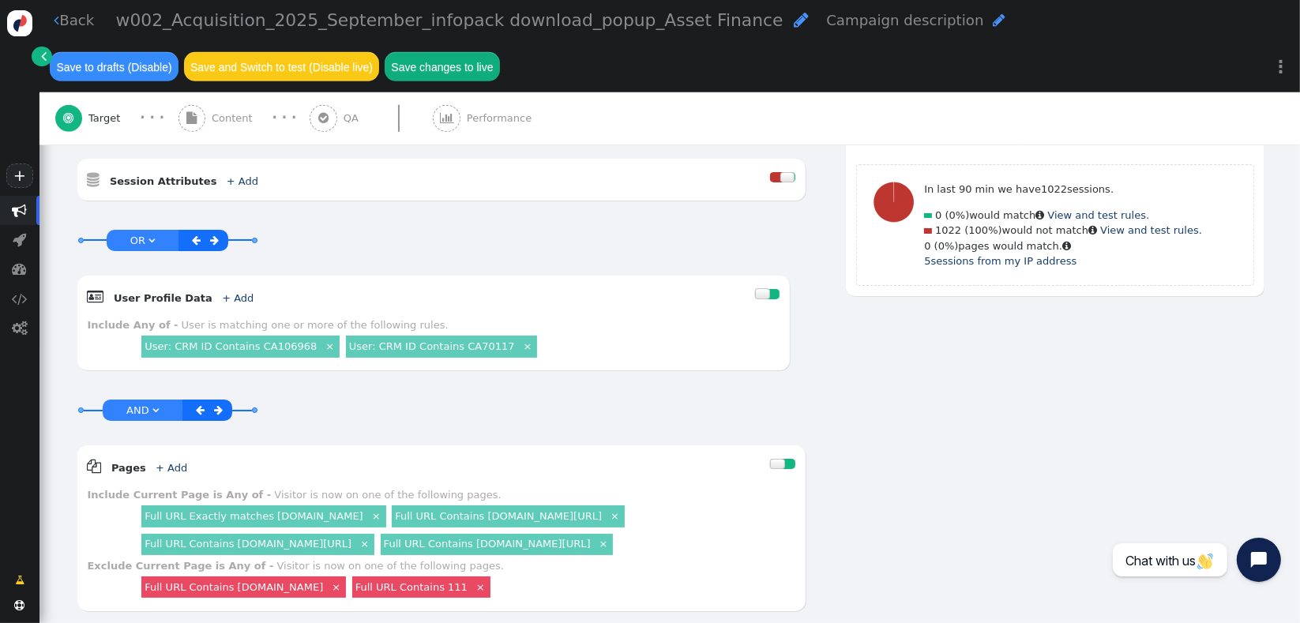
scroll to position [768, 0]
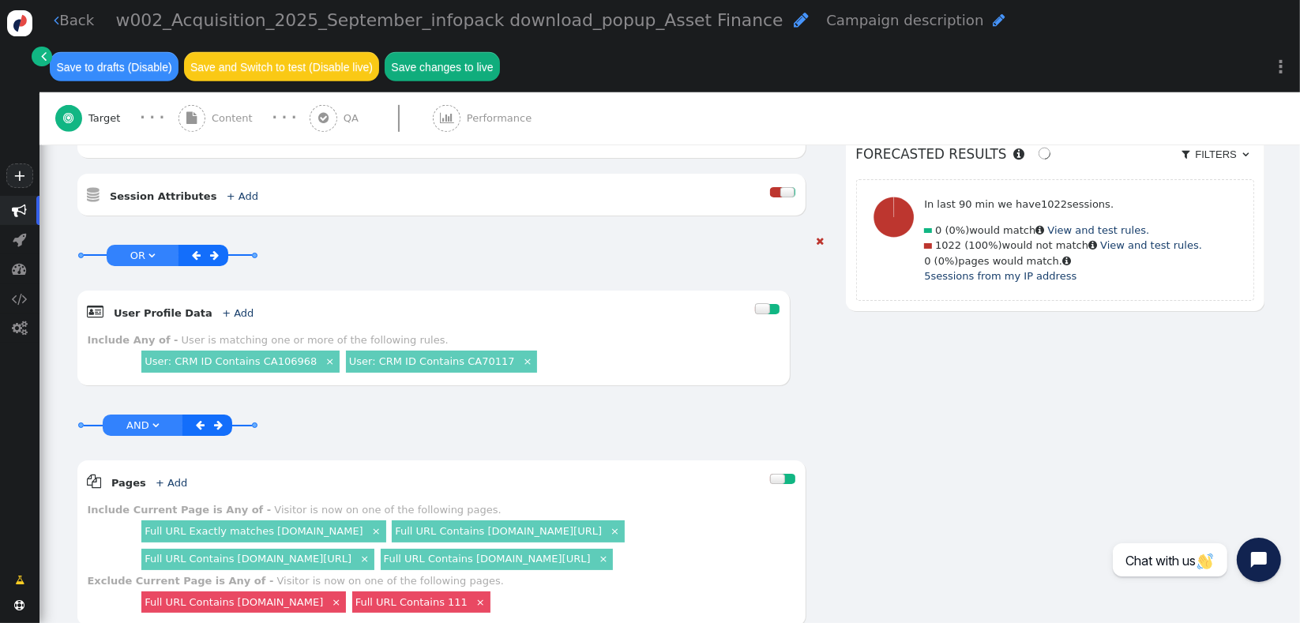
click at [210, 250] on span "" at bounding box center [214, 255] width 9 height 10
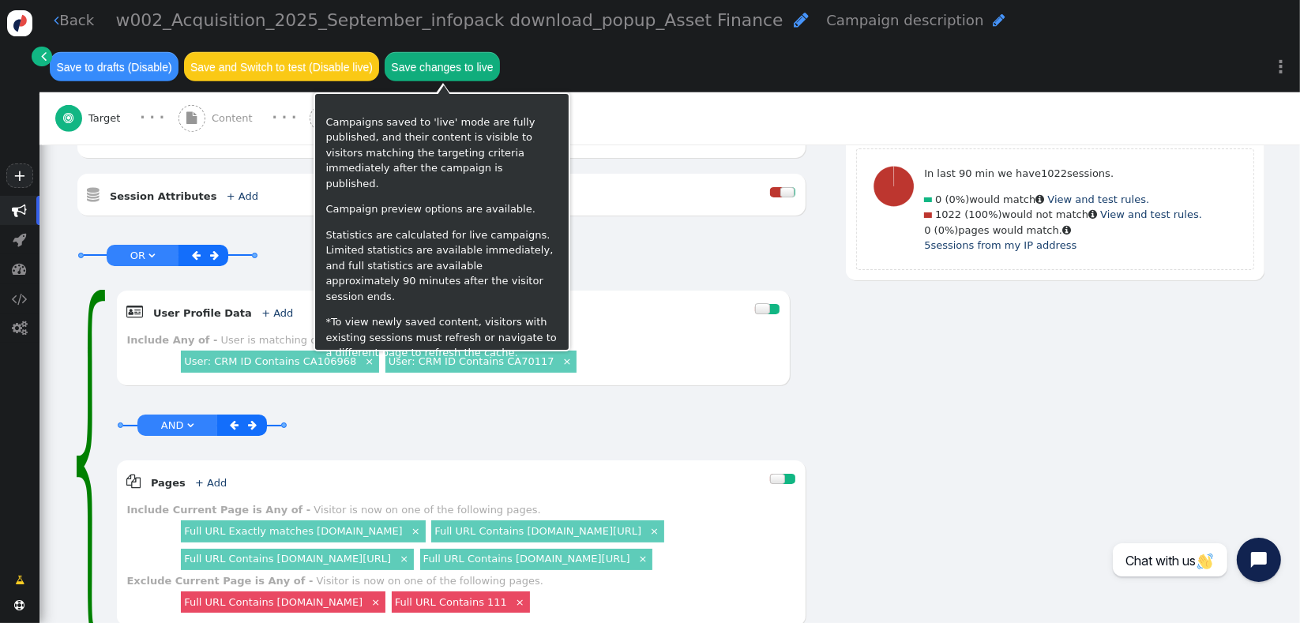
click at [413, 72] on button "Save changes to live" at bounding box center [442, 66] width 115 height 28
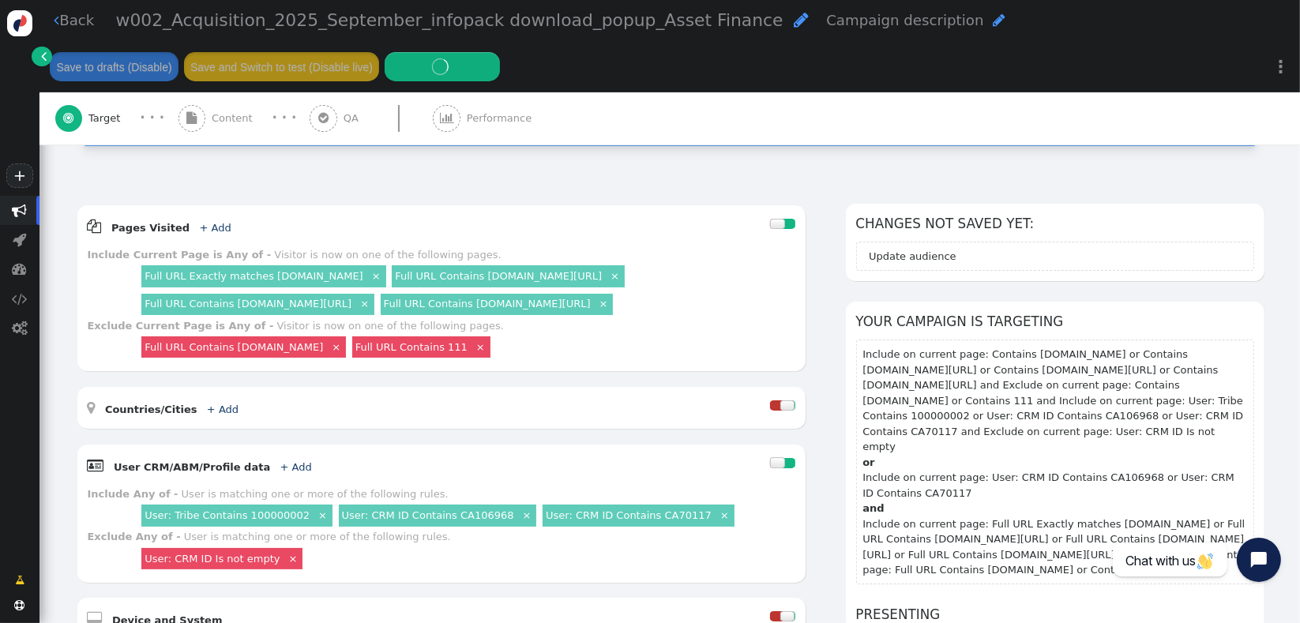
scroll to position [227, 0]
